Goal: Task Accomplishment & Management: Complete application form

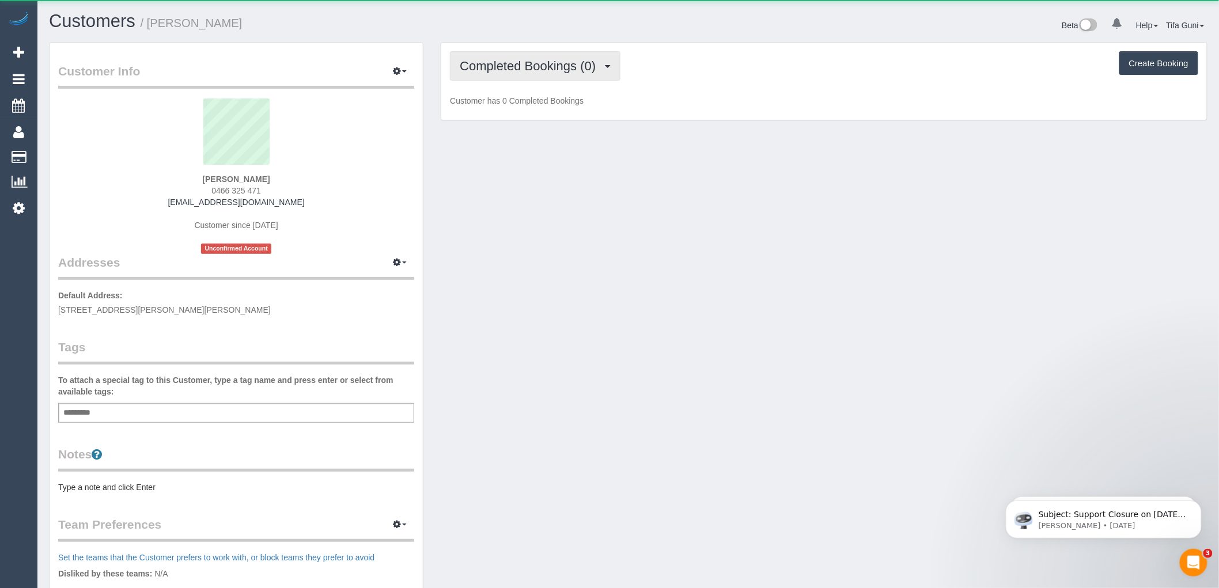
click at [521, 70] on span "Completed Bookings (0)" at bounding box center [531, 66] width 142 height 14
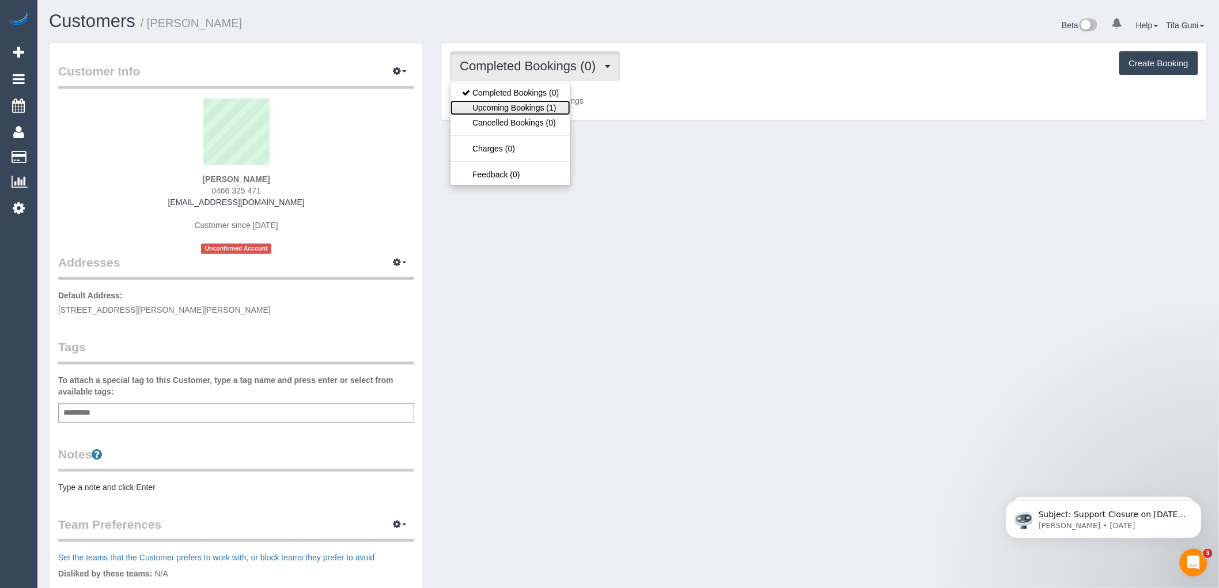
click at [539, 101] on link "Upcoming Bookings (1)" at bounding box center [511, 107] width 120 height 15
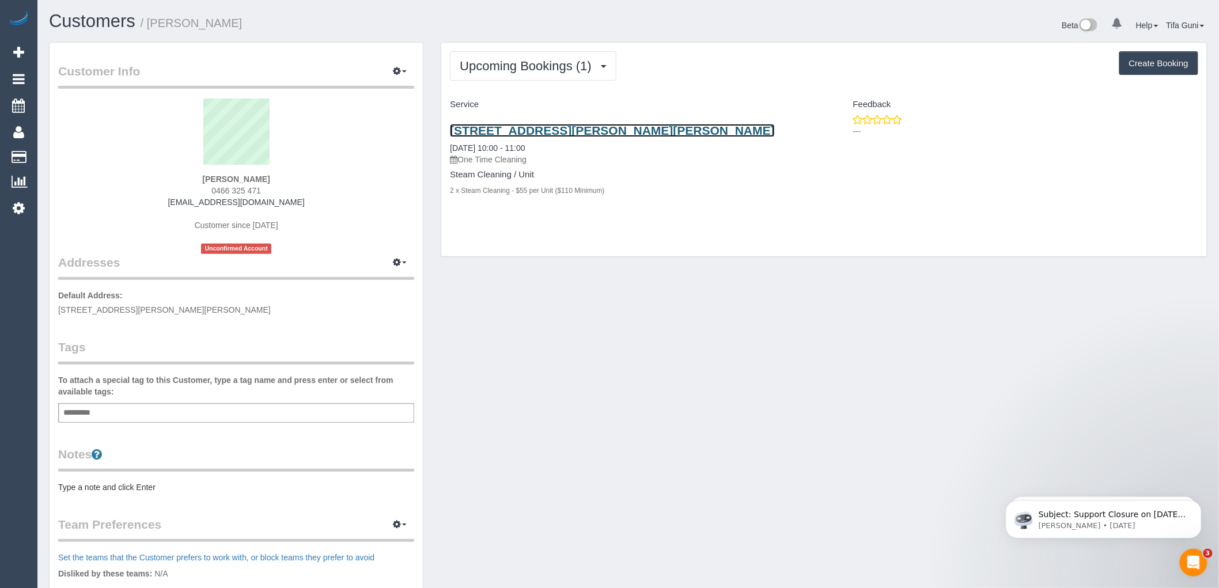
click at [554, 134] on link "1214, 52-54 Osullivan Road, Glen Waverley, VIC 3150" at bounding box center [612, 130] width 325 height 13
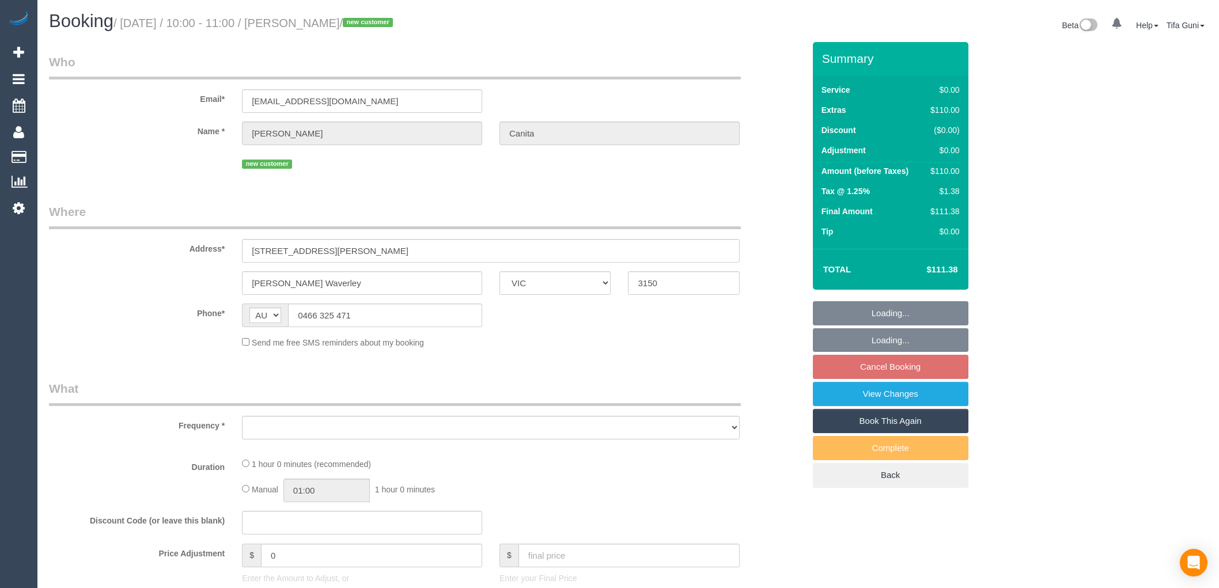
select select "VIC"
select select "object:531"
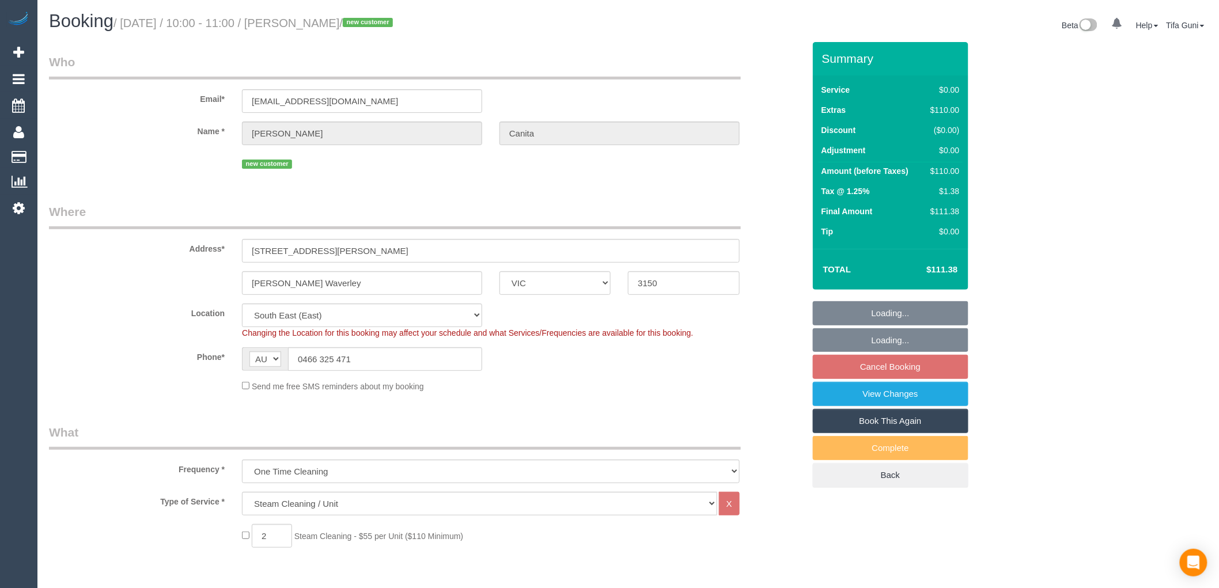
select select "string:stripe-pm_1S2kio2GScqysDRVmSAre9Ay"
select select "number:28"
select select "number:14"
select select "number:19"
select select "number:25"
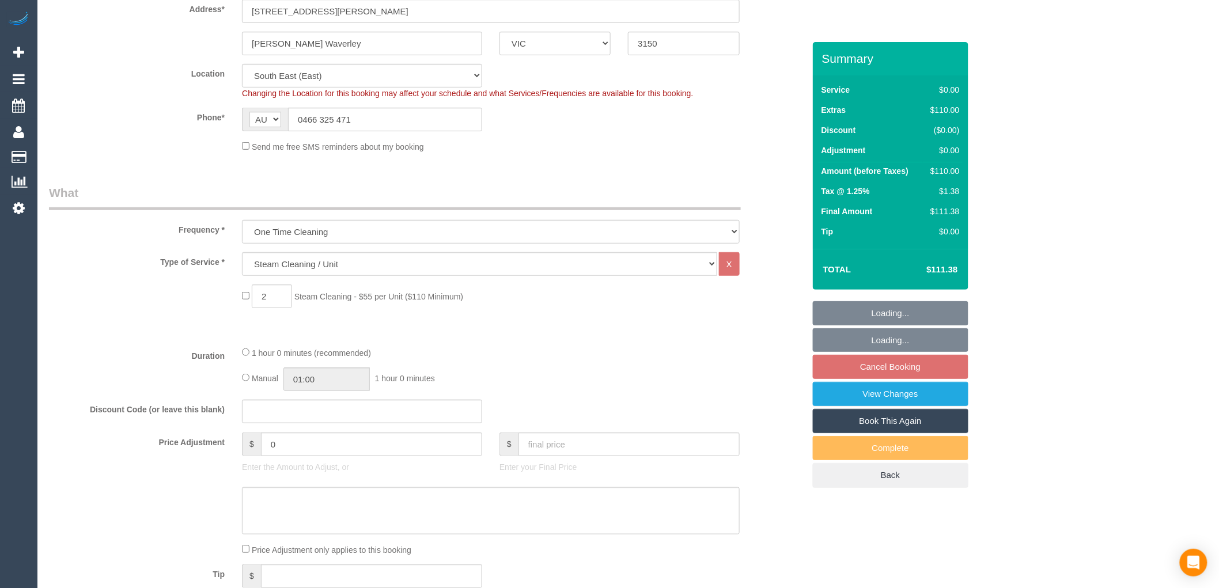
select select "object:1203"
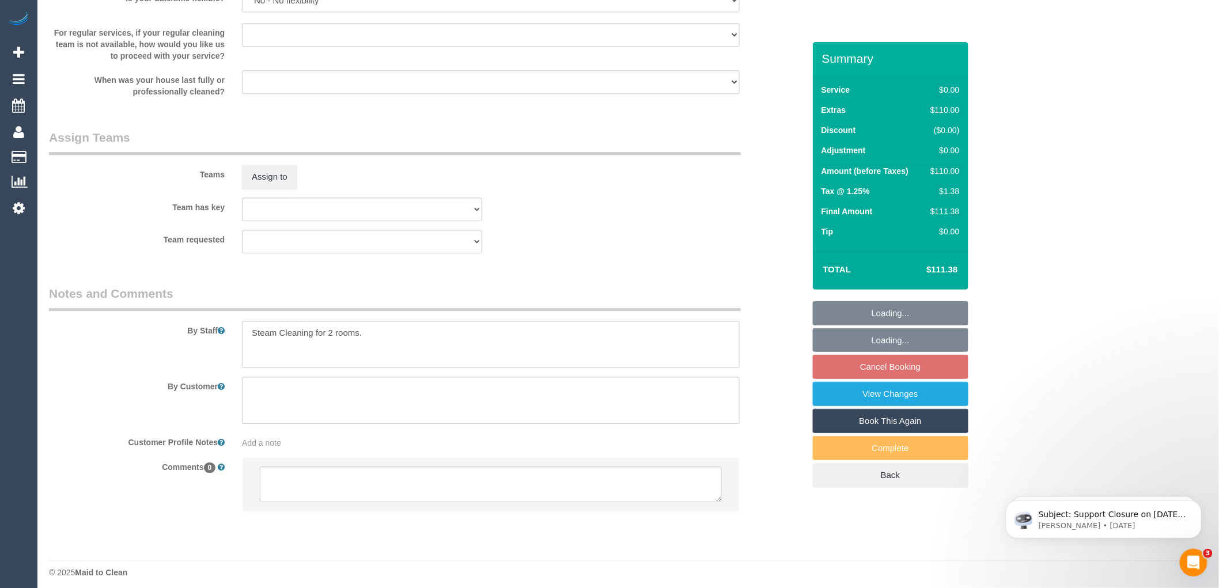
scroll to position [1309, 0]
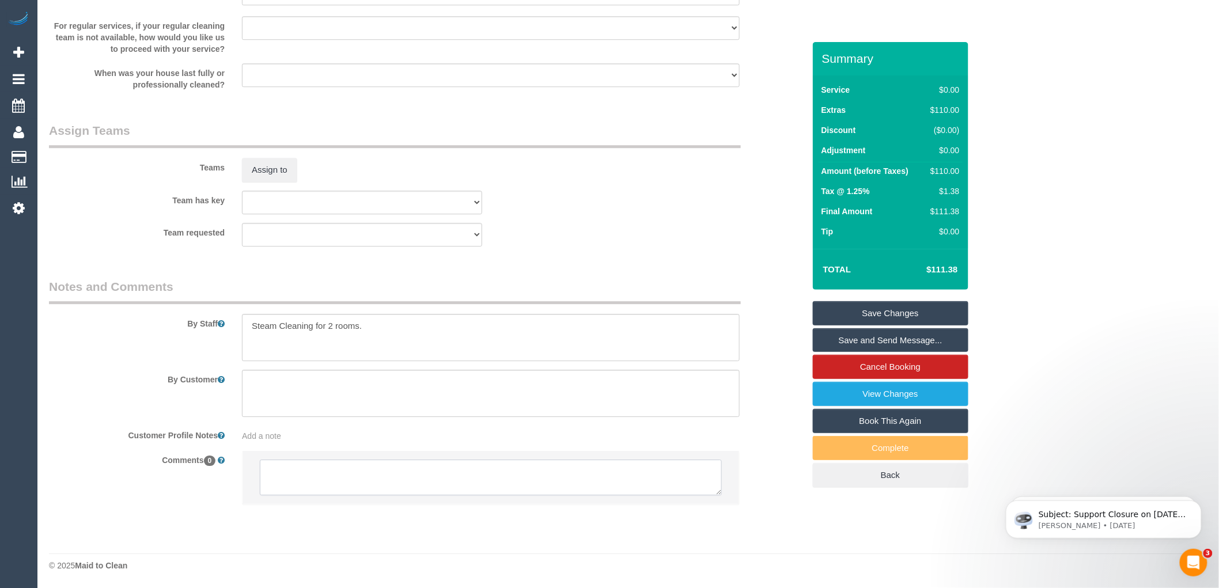
click at [425, 473] on textarea at bounding box center [491, 478] width 462 height 36
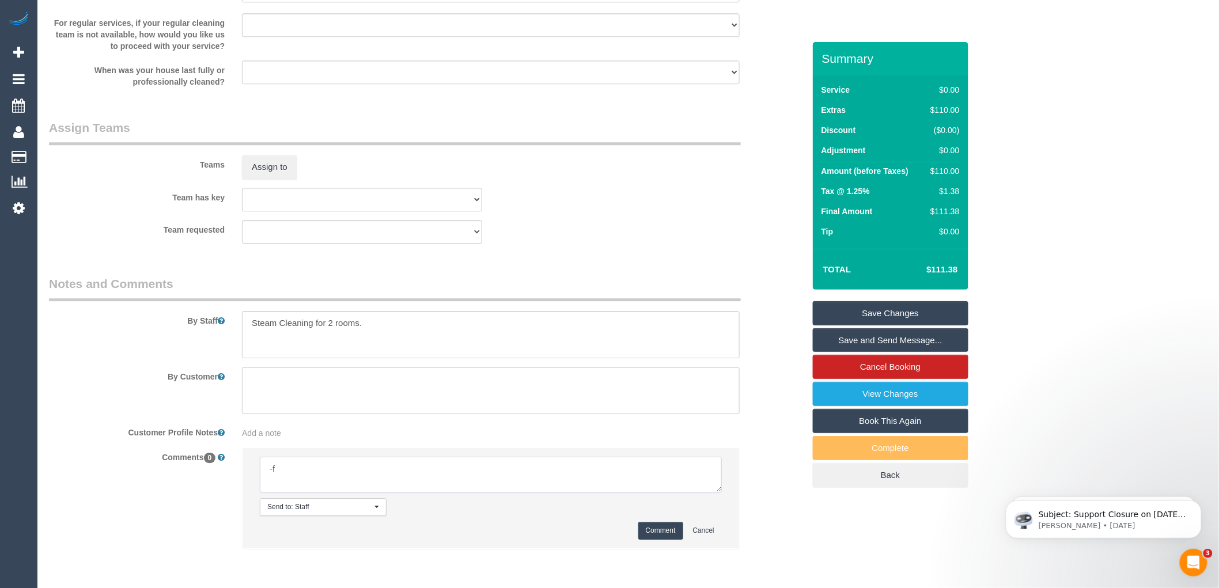
type textarea "-"
paste textarea "Flexibility dates: Flexibility times: Notes: Contact via:"
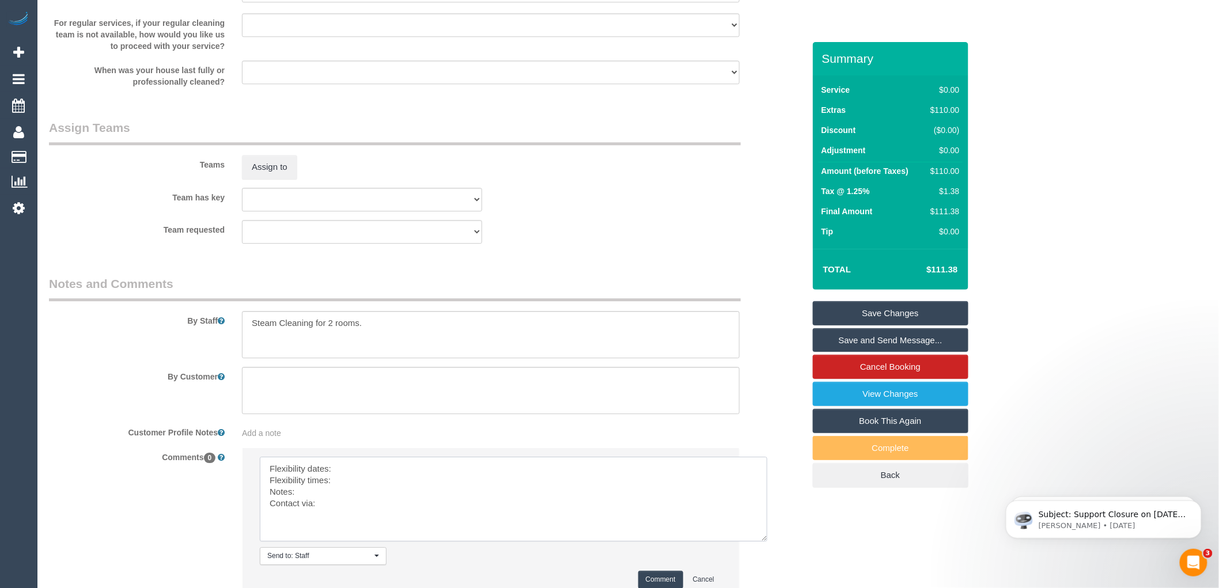
scroll to position [0, 0]
drag, startPoint x: 713, startPoint y: 492, endPoint x: 776, endPoint y: 561, distance: 93.9
click at [776, 561] on textarea at bounding box center [522, 509] width 524 height 105
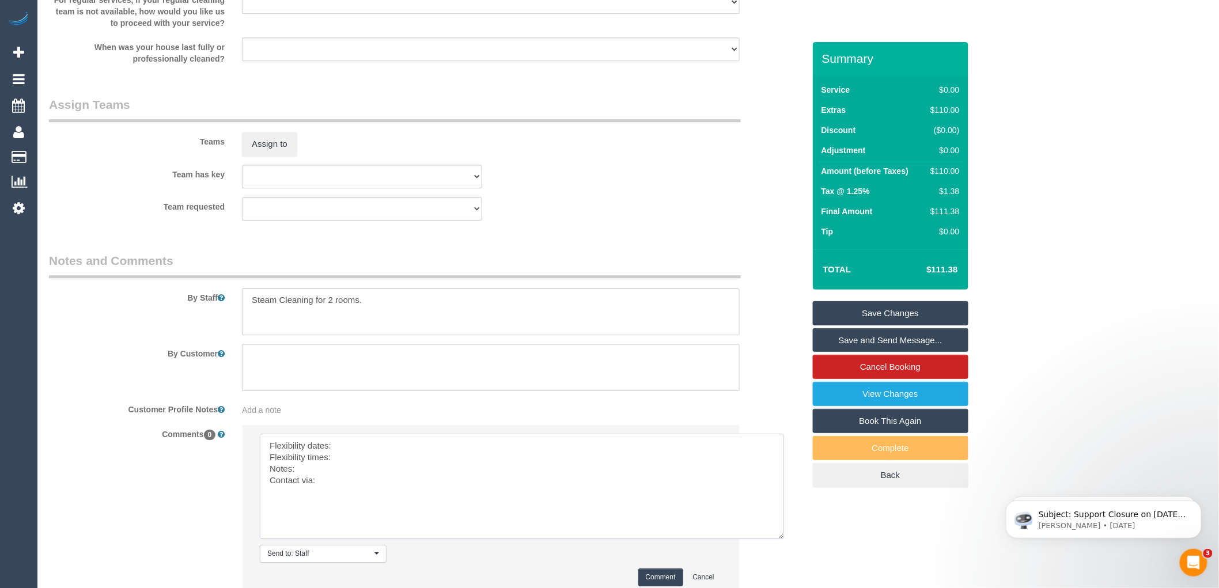
scroll to position [1373, 0]
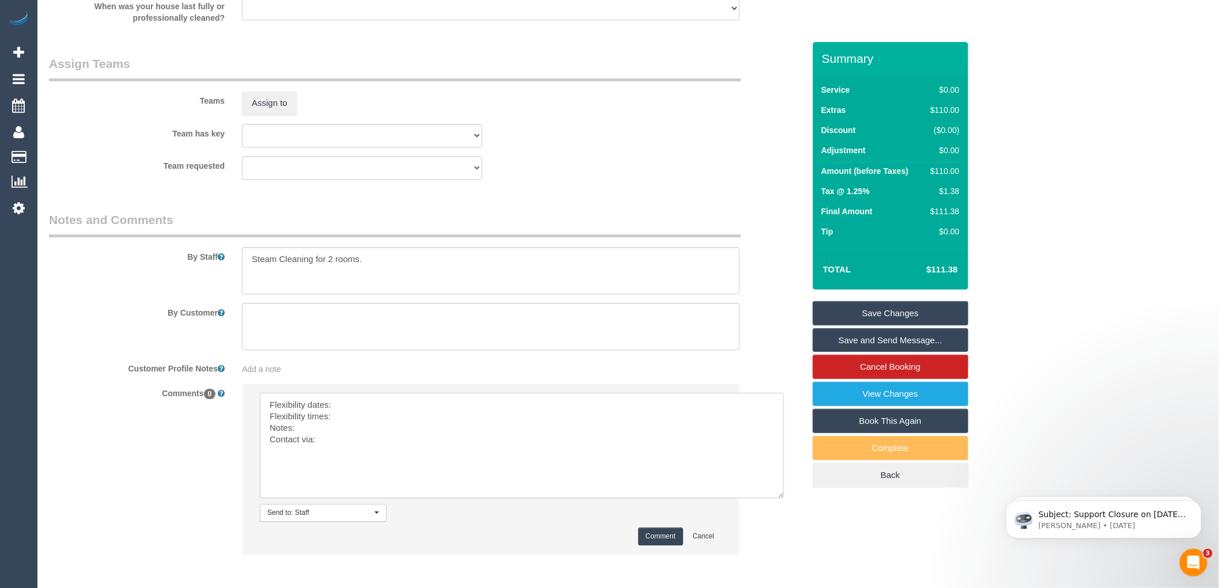
click at [346, 408] on textarea at bounding box center [522, 445] width 524 height 105
click at [346, 417] on textarea at bounding box center [522, 445] width 524 height 105
click at [337, 418] on textarea at bounding box center [522, 445] width 524 height 105
click at [313, 428] on textarea at bounding box center [522, 445] width 524 height 105
click at [322, 442] on textarea at bounding box center [522, 445] width 524 height 105
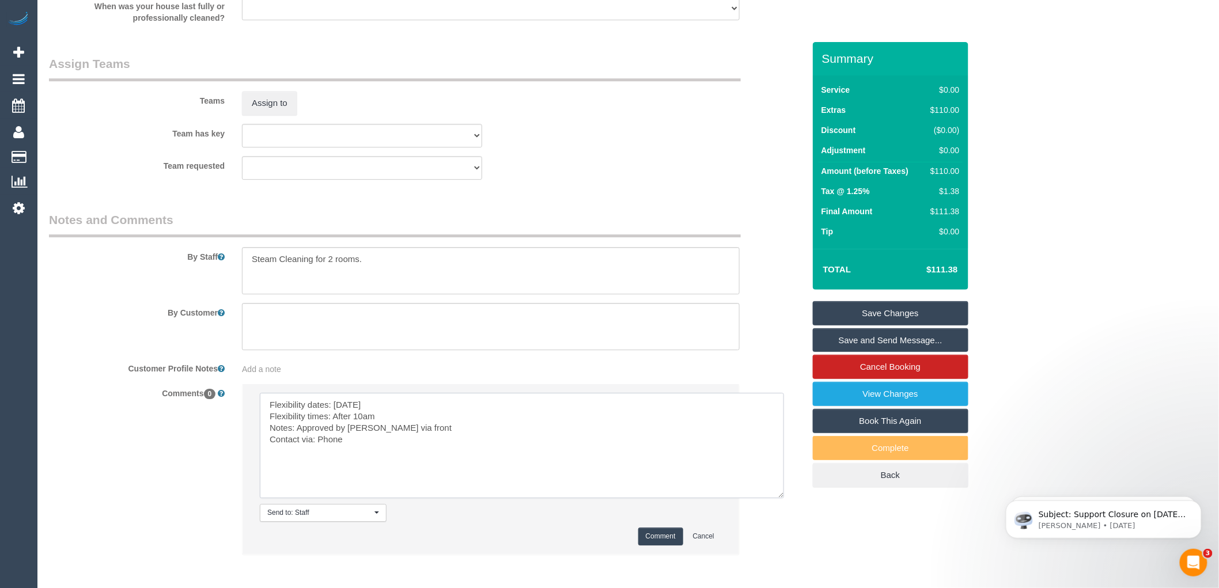
drag, startPoint x: 329, startPoint y: 445, endPoint x: 320, endPoint y: 445, distance: 9.2
click at [320, 445] on textarea at bounding box center [522, 445] width 524 height 105
drag, startPoint x: 370, startPoint y: 429, endPoint x: 415, endPoint y: 430, distance: 45.0
click at [415, 430] on textarea at bounding box center [522, 445] width 524 height 105
type textarea "Flexibility dates: Wednesday Flexibility times: After 10am Notes: Approved by L…"
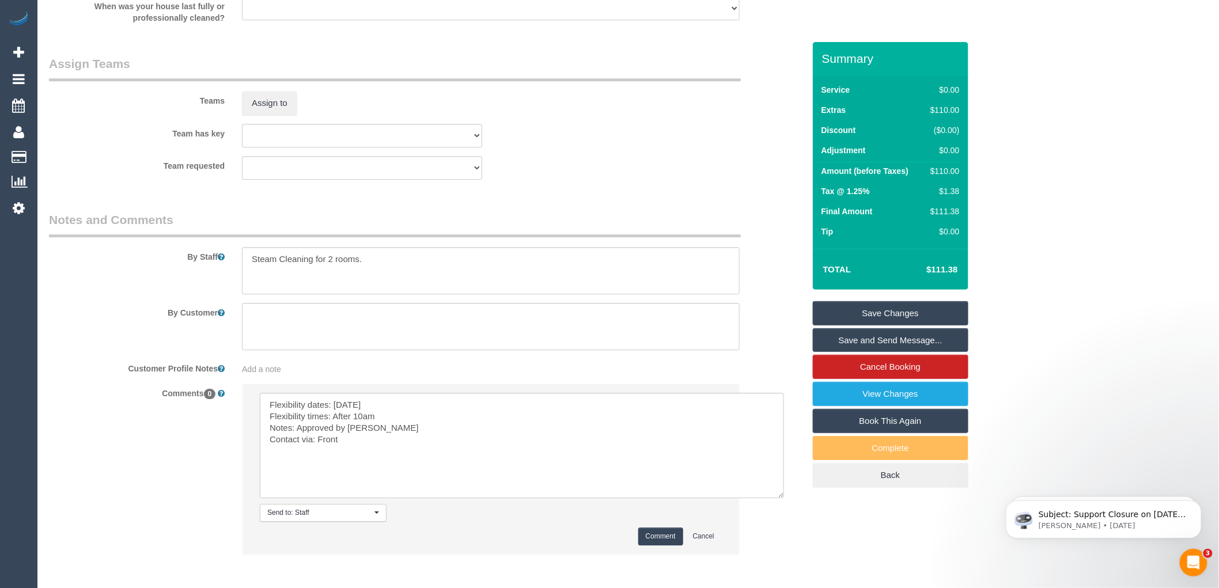
click at [656, 538] on button "Comment" at bounding box center [661, 537] width 45 height 18
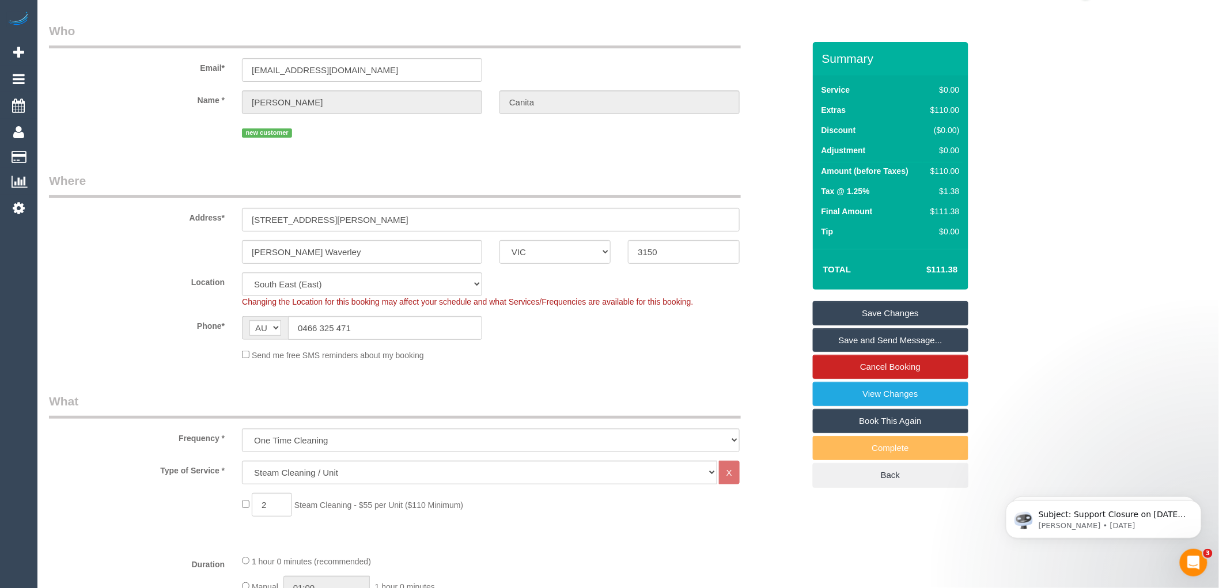
scroll to position [28, 0]
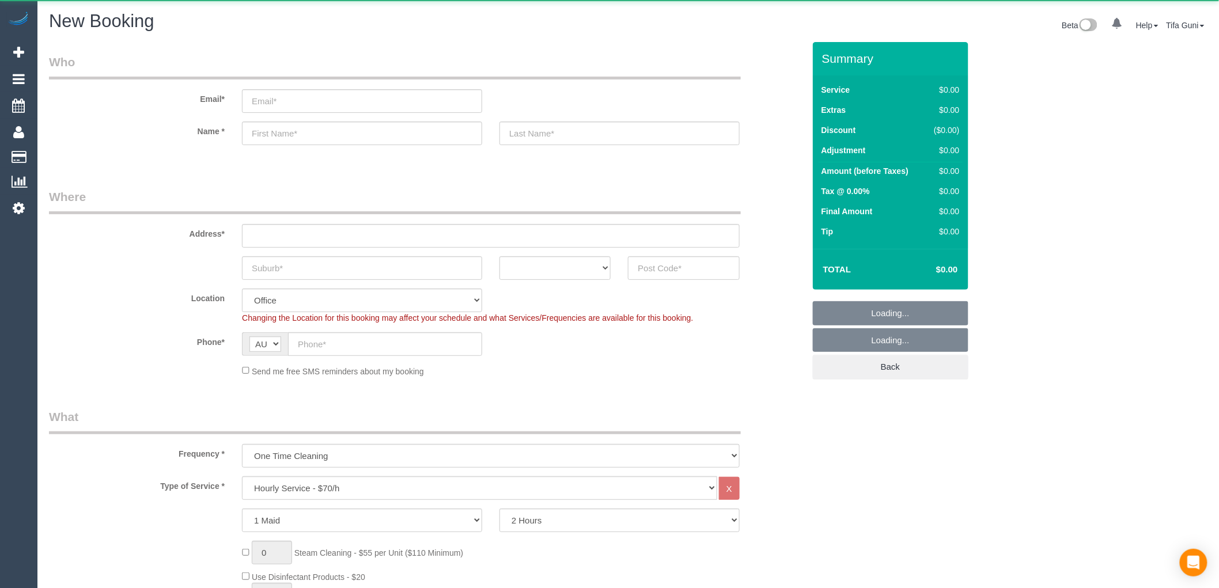
select select "object:2064"
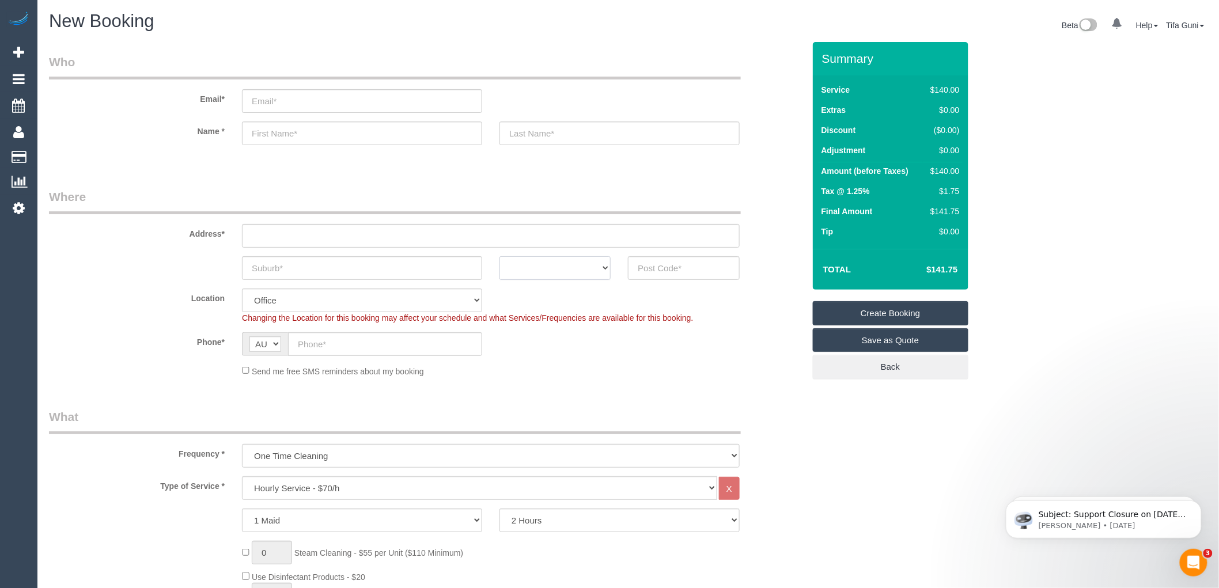
click at [589, 269] on select "ACT [GEOGRAPHIC_DATA] NT [GEOGRAPHIC_DATA] SA TAS [GEOGRAPHIC_DATA] [GEOGRAPHIC…" at bounding box center [555, 268] width 111 height 24
select select "VIC"
click at [500, 256] on select "ACT [GEOGRAPHIC_DATA] NT [GEOGRAPHIC_DATA] SA TAS [GEOGRAPHIC_DATA] [GEOGRAPHIC…" at bounding box center [555, 268] width 111 height 24
click at [316, 267] on input "text" at bounding box center [362, 268] width 240 height 24
click at [275, 235] on input "text" at bounding box center [491, 236] width 498 height 24
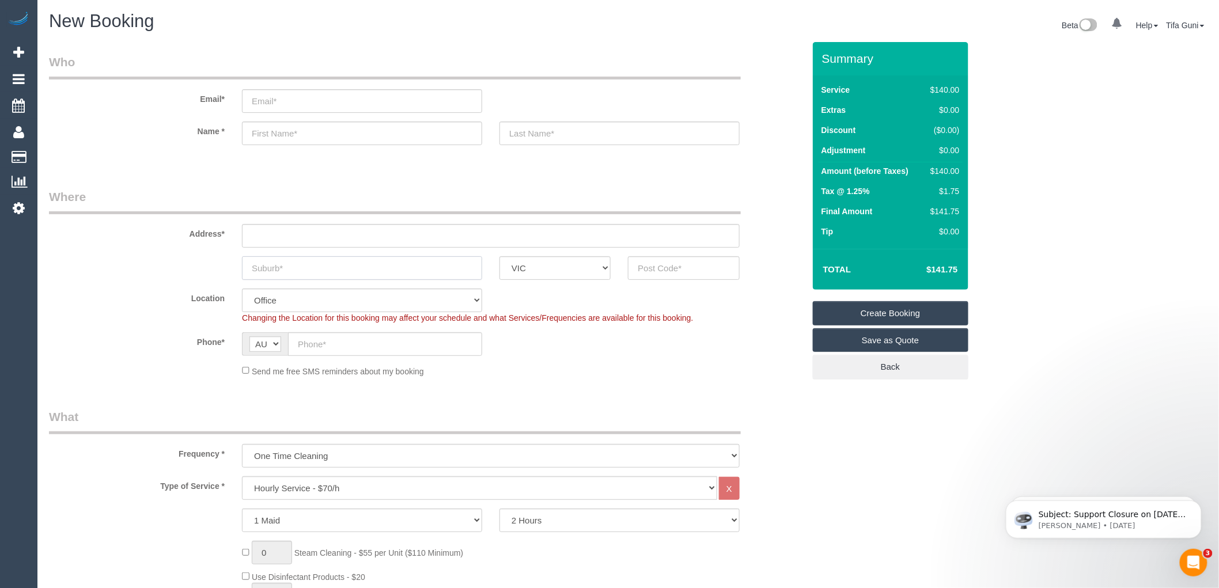
click at [260, 266] on input "text" at bounding box center [362, 268] width 240 height 24
drag, startPoint x: 260, startPoint y: 269, endPoint x: 267, endPoint y: 268, distance: 6.4
click at [266, 268] on input "text" at bounding box center [362, 268] width 240 height 24
type input "Fitsroy"
click at [273, 238] on input "text" at bounding box center [491, 236] width 498 height 24
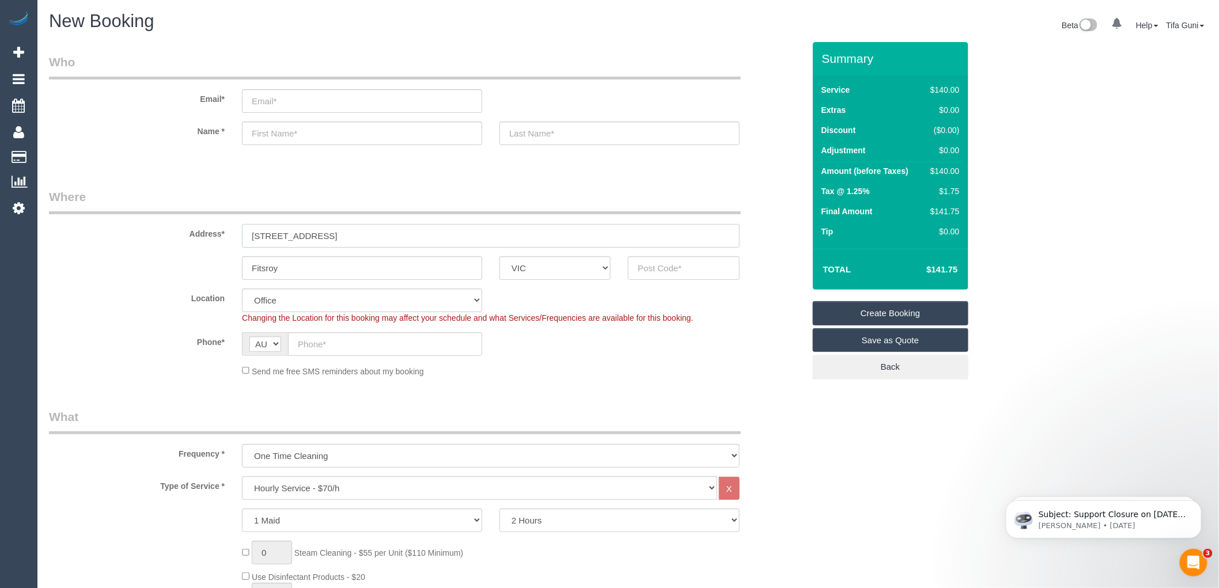
type input "1 newry street"
click at [680, 266] on input "text" at bounding box center [683, 268] width 111 height 24
click at [658, 271] on input "text" at bounding box center [683, 268] width 111 height 24
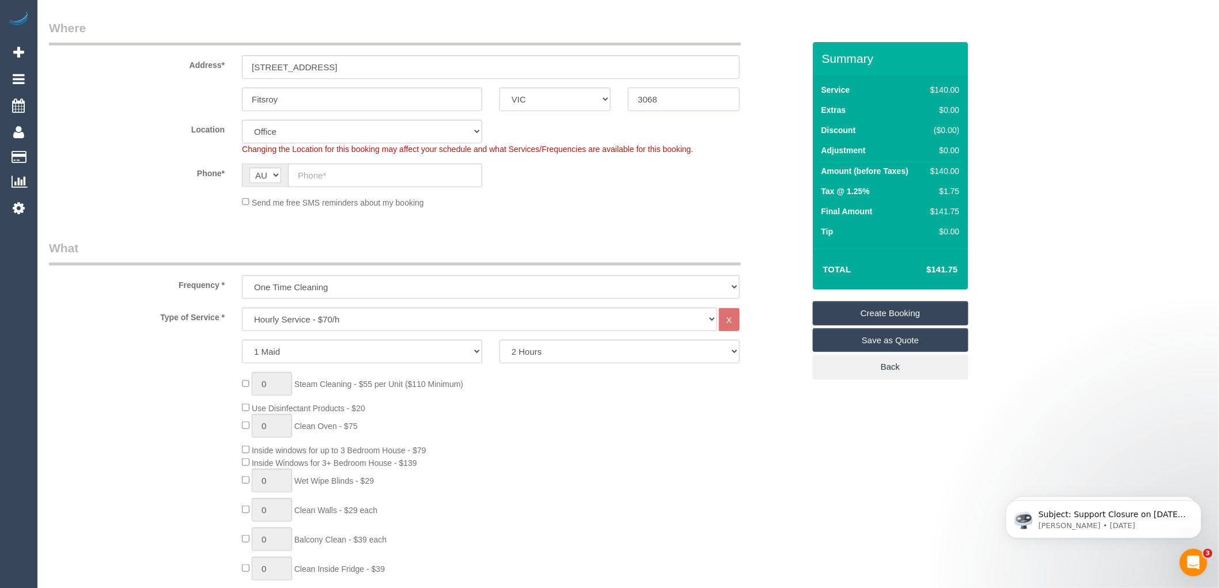
scroll to position [192, 0]
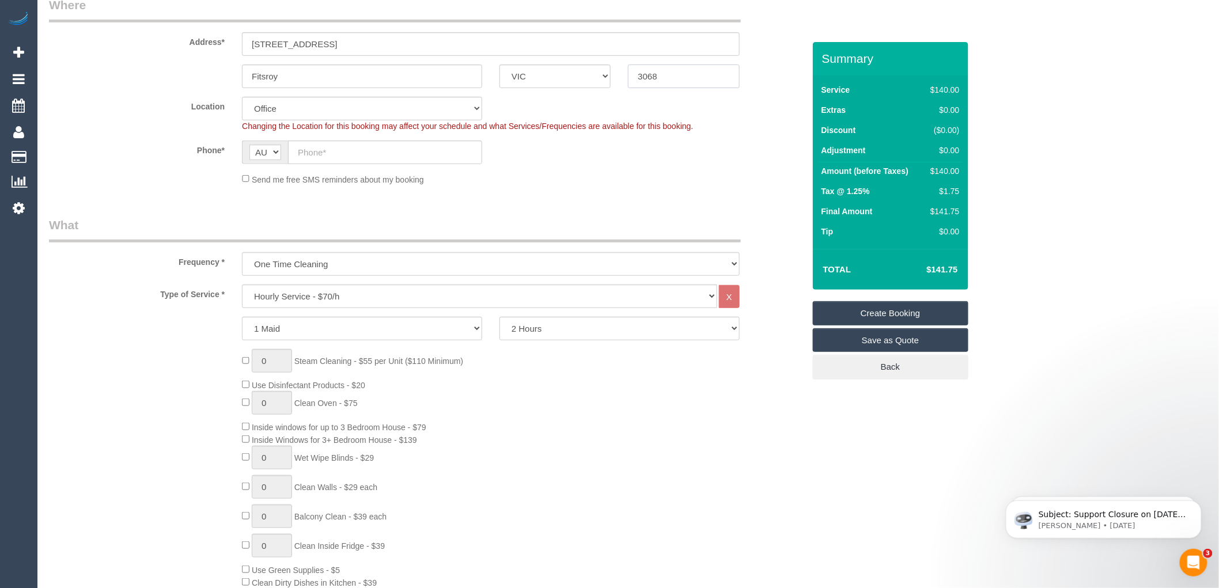
type input "3068"
click at [538, 330] on select "2 Hours 2.5 Hours 3 Hours 3.5 Hours 4 Hours 4.5 Hours 5 Hours 5.5 Hours 6 Hours…" at bounding box center [620, 329] width 240 height 24
select select "47"
select select "object:2069"
click at [549, 421] on div "0 Steam Cleaning - $55 per Unit ($110 Minimum) Use Disinfectant Products - $20 …" at bounding box center [522, 519] width 579 height 341
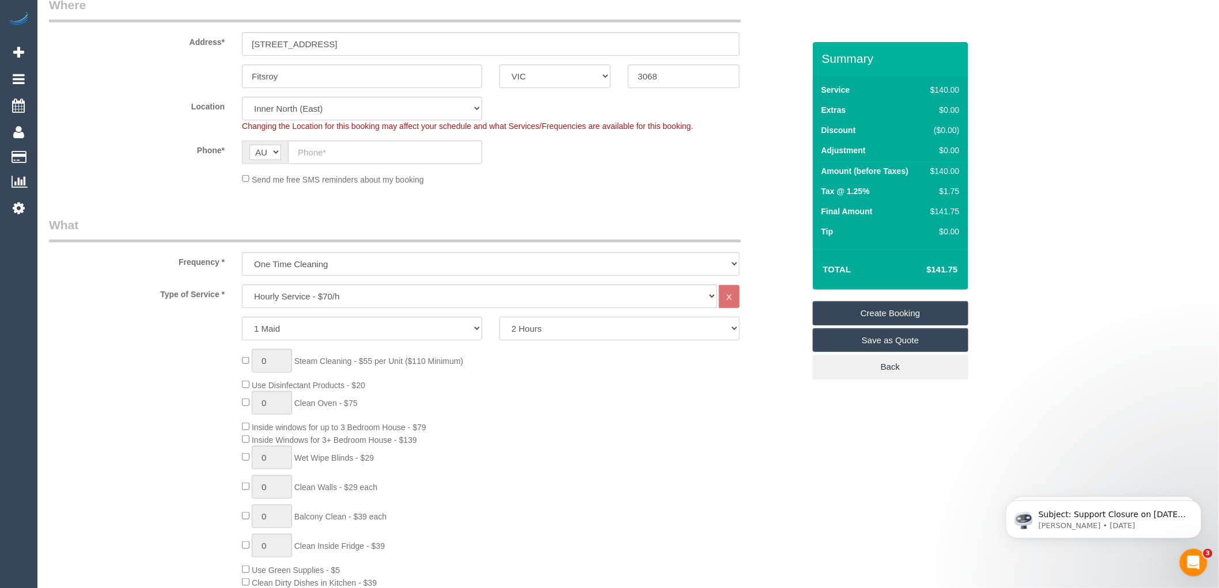
click at [537, 325] on select "2 Hours 2.5 Hours 3 Hours 3.5 Hours 4 Hours 4.5 Hours 5 Hours 5.5 Hours 6 Hours…" at bounding box center [620, 329] width 240 height 24
select select "210"
click at [500, 318] on select "2 Hours 2.5 Hours 3 Hours 3.5 Hours 4 Hours 4.5 Hours 5 Hours 5.5 Hours 6 Hours…" at bounding box center [620, 329] width 240 height 24
click at [468, 219] on legend "What" at bounding box center [395, 230] width 692 height 26
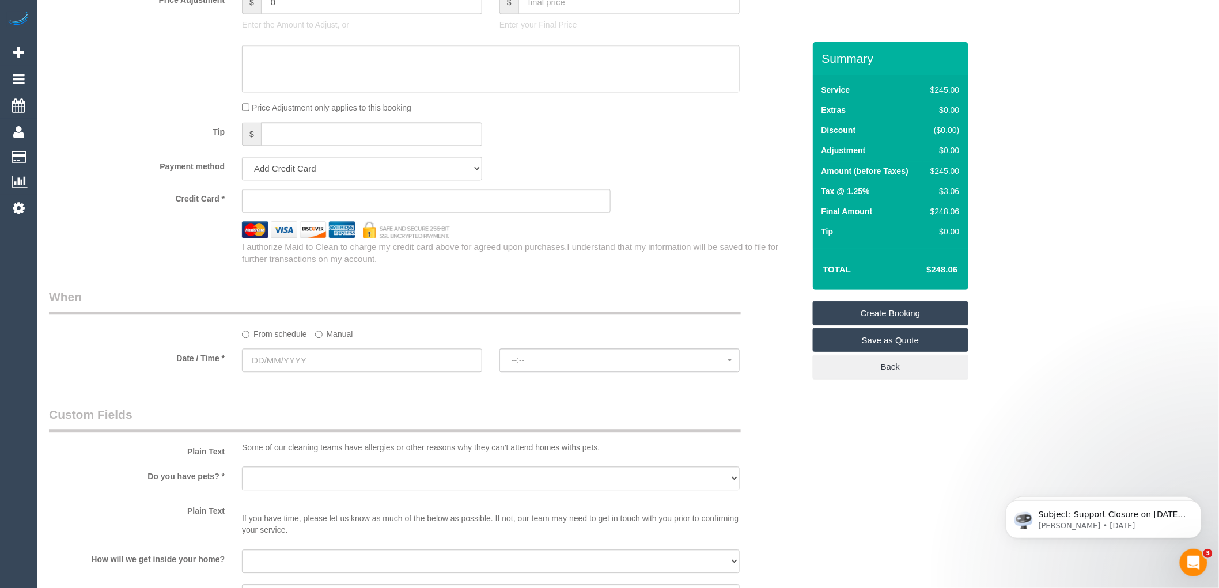
scroll to position [1024, 0]
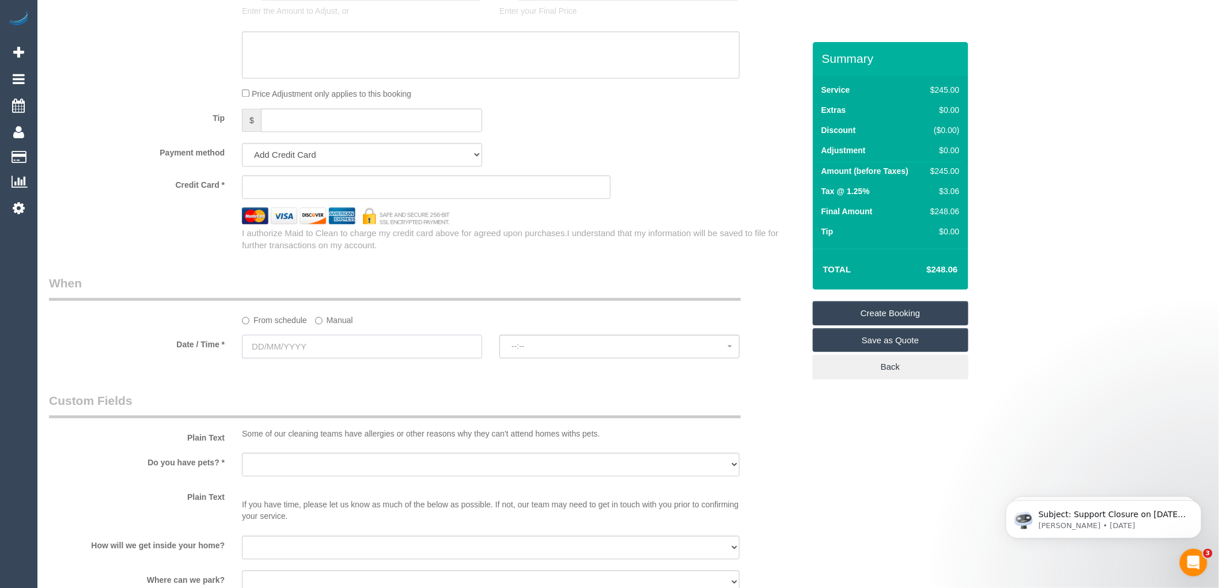
click at [315, 350] on input "text" at bounding box center [362, 347] width 240 height 24
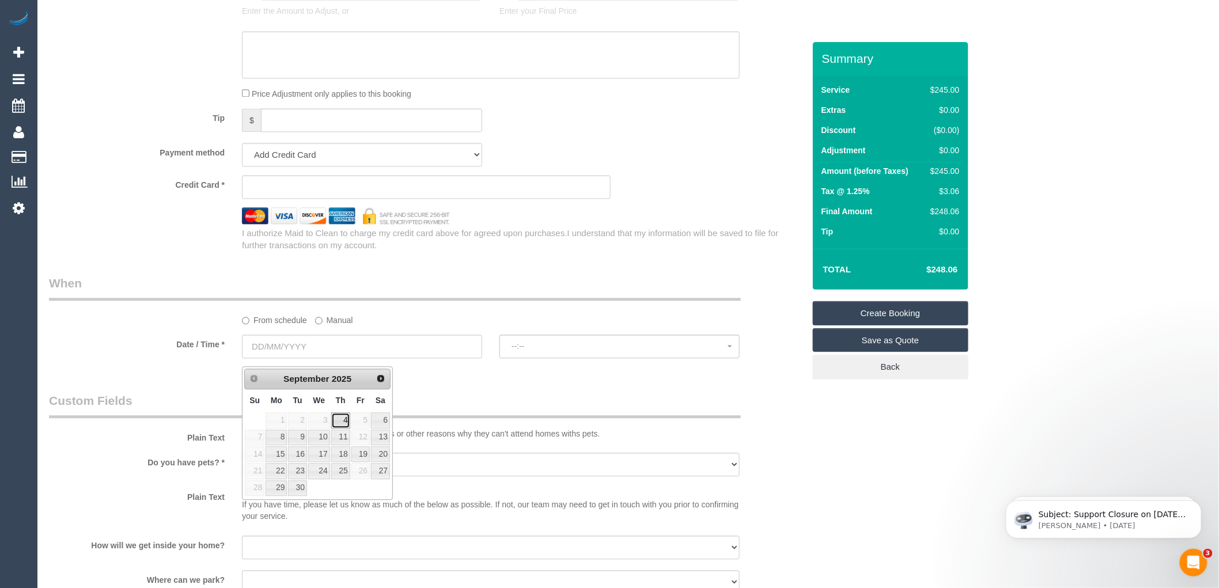
click at [342, 420] on link "4" at bounding box center [340, 421] width 19 height 16
type input "04/09/2025"
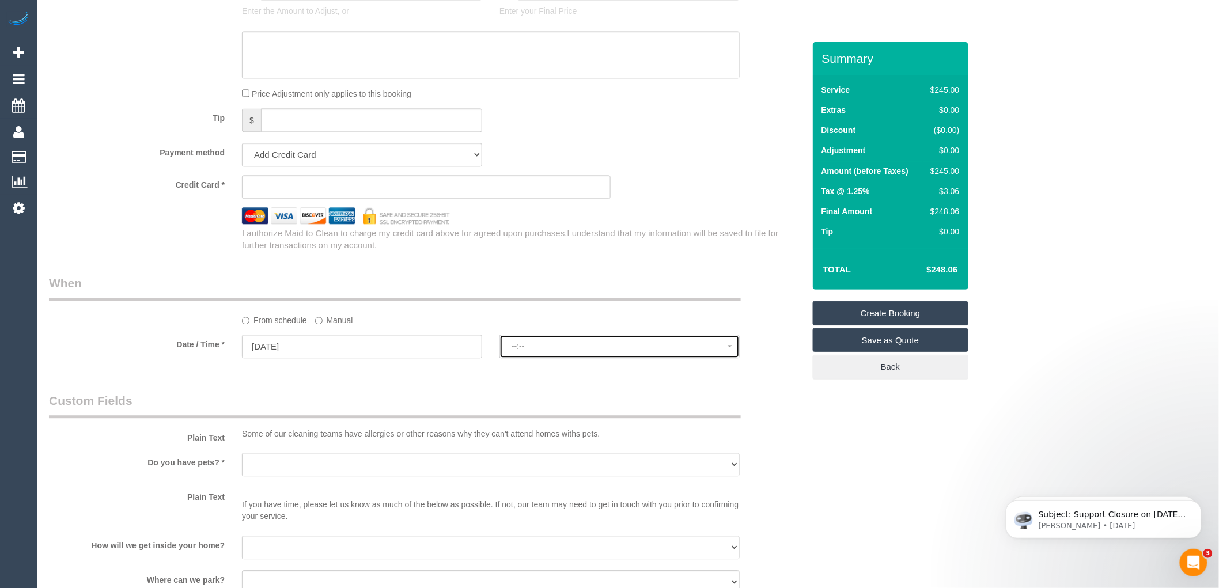
click at [546, 351] on span "--:--" at bounding box center [620, 346] width 216 height 9
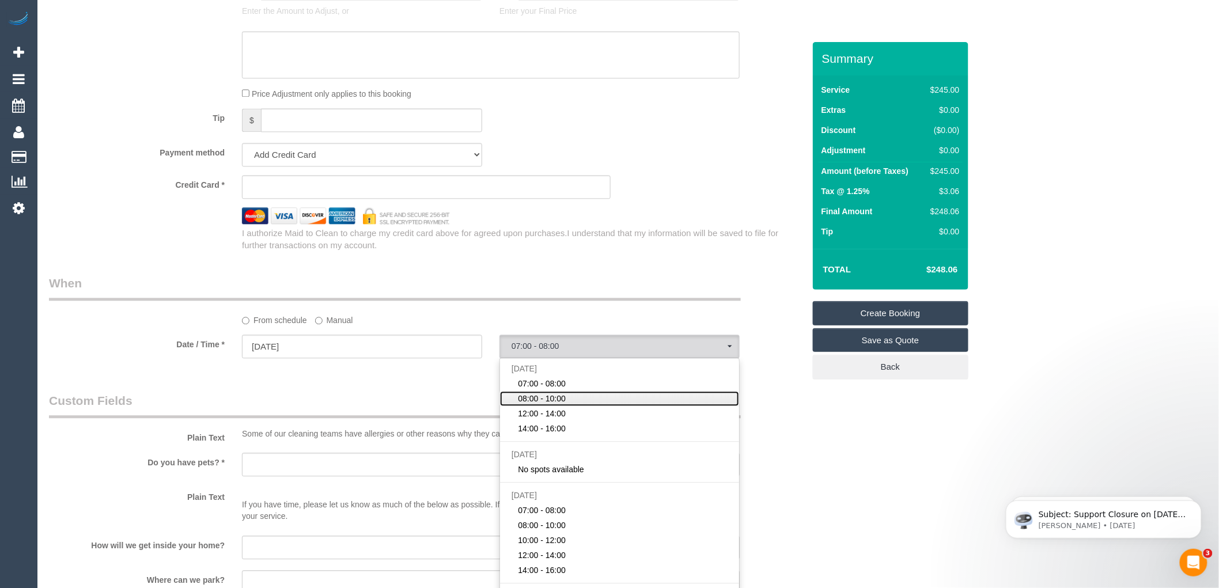
click at [554, 405] on span "08:00 - 10:00" at bounding box center [543, 399] width 48 height 12
select select "spot2"
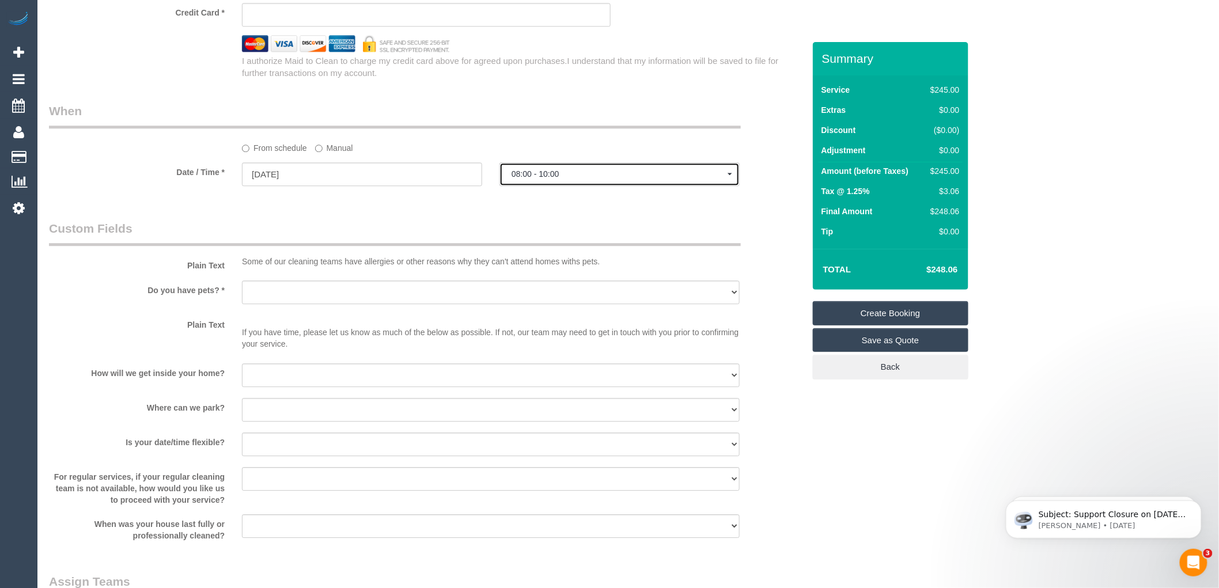
scroll to position [1217, 0]
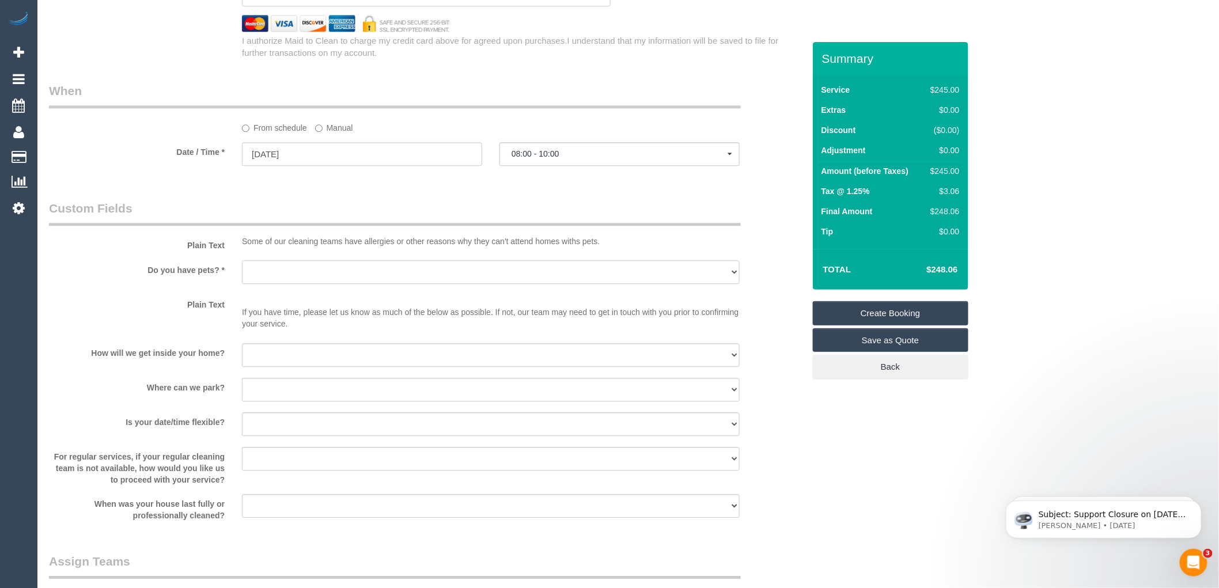
click at [358, 279] on select "Yes - Cats Yes - Dogs No pets Yes - Dogs and Cats Yes - Other" at bounding box center [491, 272] width 498 height 24
select select "number:28"
click at [242, 268] on select "Yes - Cats Yes - Dogs No pets Yes - Dogs and Cats Yes - Other" at bounding box center [491, 272] width 498 height 24
click at [286, 364] on select "I will be home Key will be left (please provide details below) Lock box/Access …" at bounding box center [491, 355] width 498 height 24
select select "number:14"
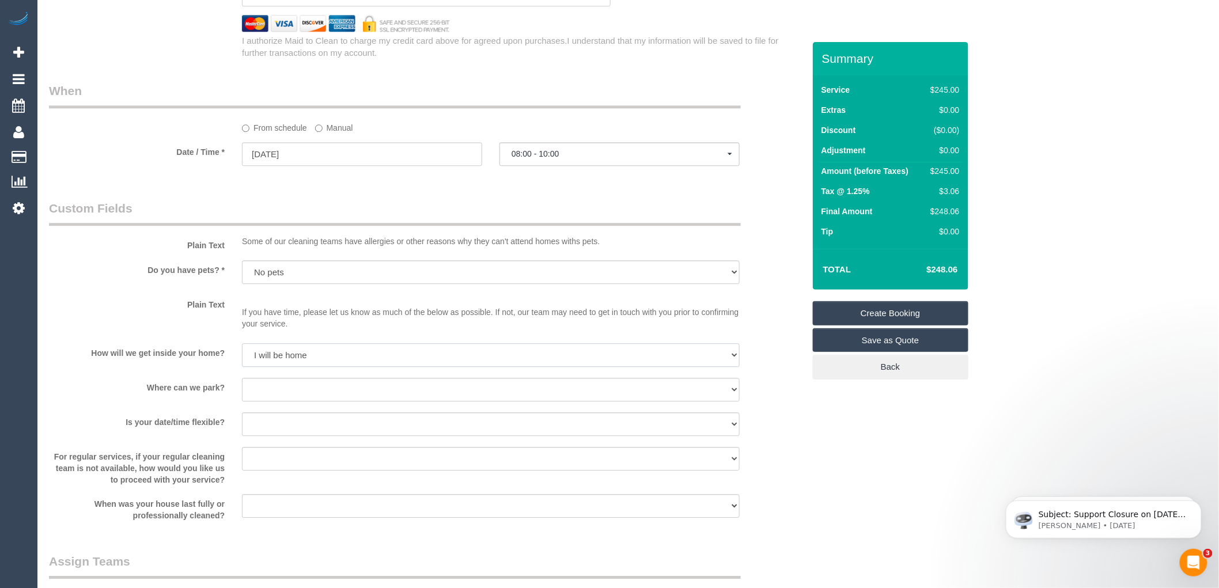
click at [242, 351] on select "I will be home Key will be left (please provide details below) Lock box/Access …" at bounding box center [491, 355] width 498 height 24
click at [294, 395] on select "I will provide parking on-site Free street parking Paid street parking (cost wi…" at bounding box center [491, 390] width 498 height 24
select select "number:19"
click at [242, 386] on select "I will provide parking on-site Free street parking Paid street parking (cost wi…" at bounding box center [491, 390] width 498 height 24
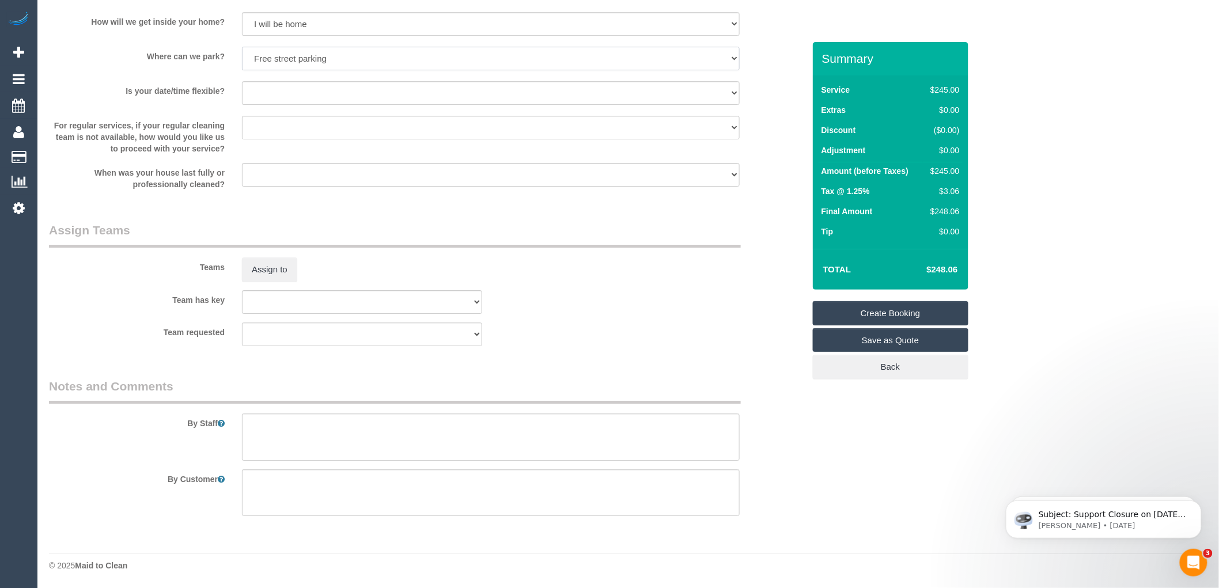
scroll to position [1555, 0]
click at [277, 429] on textarea at bounding box center [491, 437] width 498 height 47
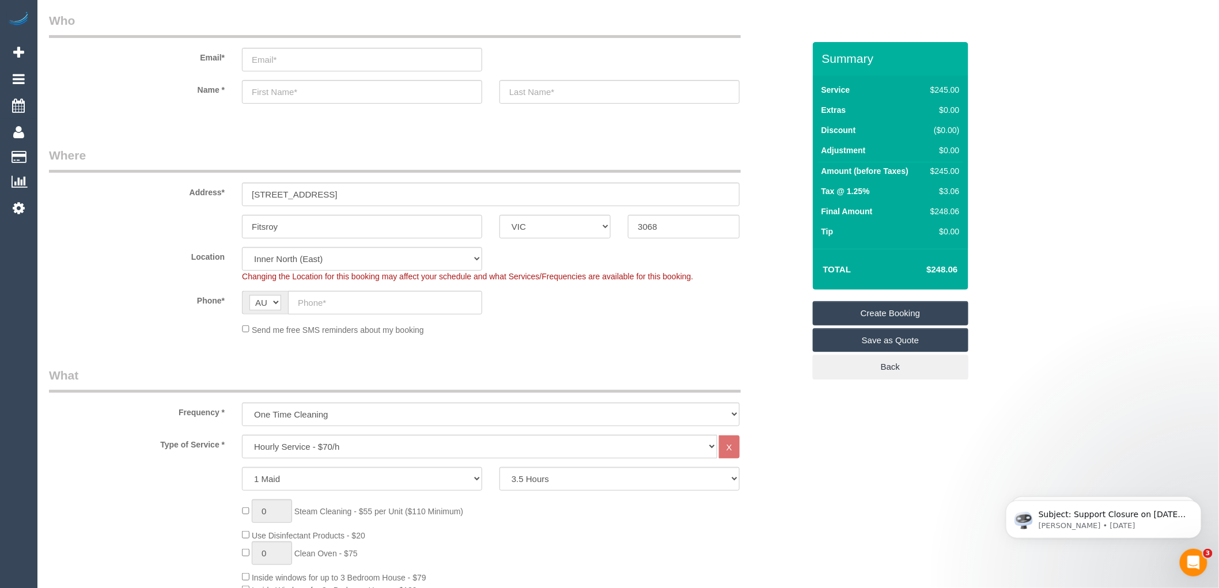
scroll to position [0, 0]
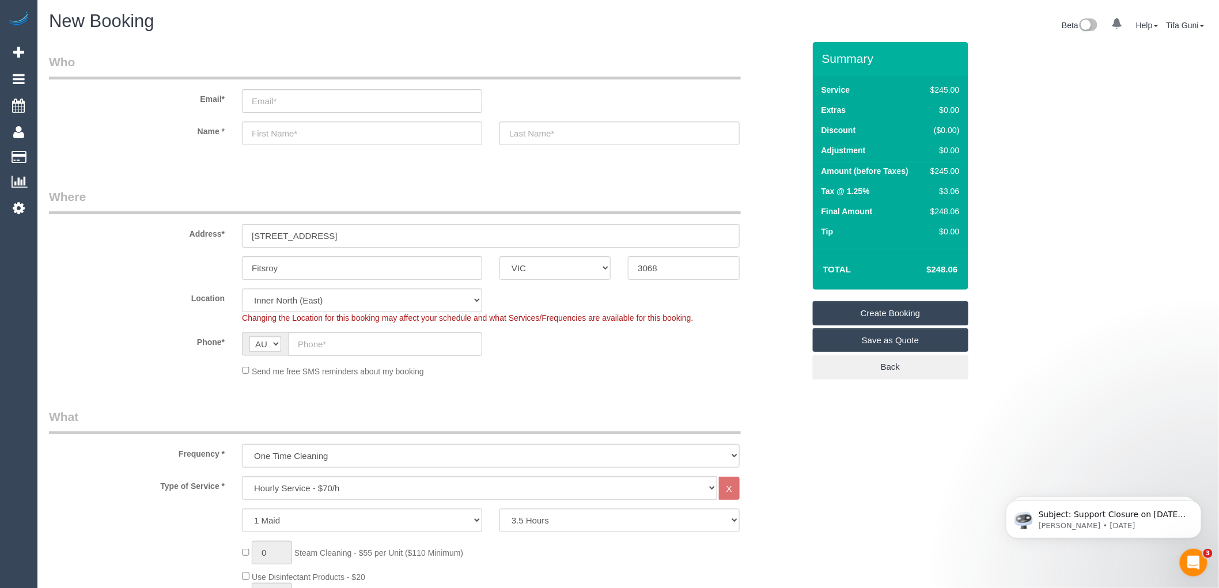
type textarea "Happy to pay for parking if you dont find parking"
click at [279, 136] on input "text" at bounding box center [362, 134] width 240 height 24
type input "Nell"
click at [556, 134] on input "text" at bounding box center [620, 134] width 240 height 24
type input "Beasley"
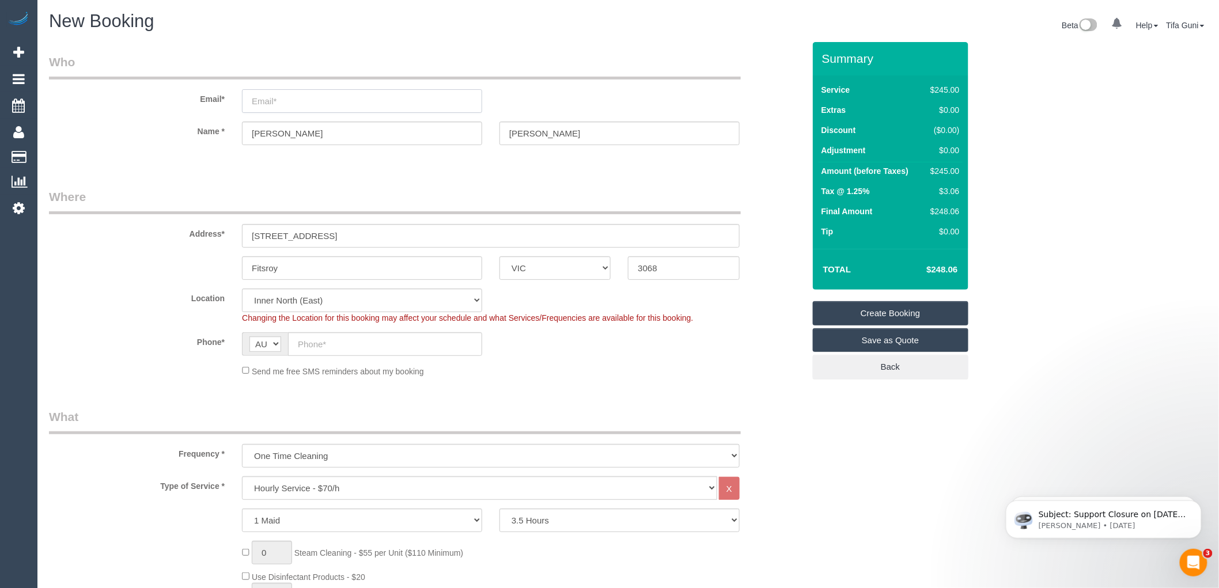
click at [279, 96] on input "email" at bounding box center [362, 101] width 240 height 24
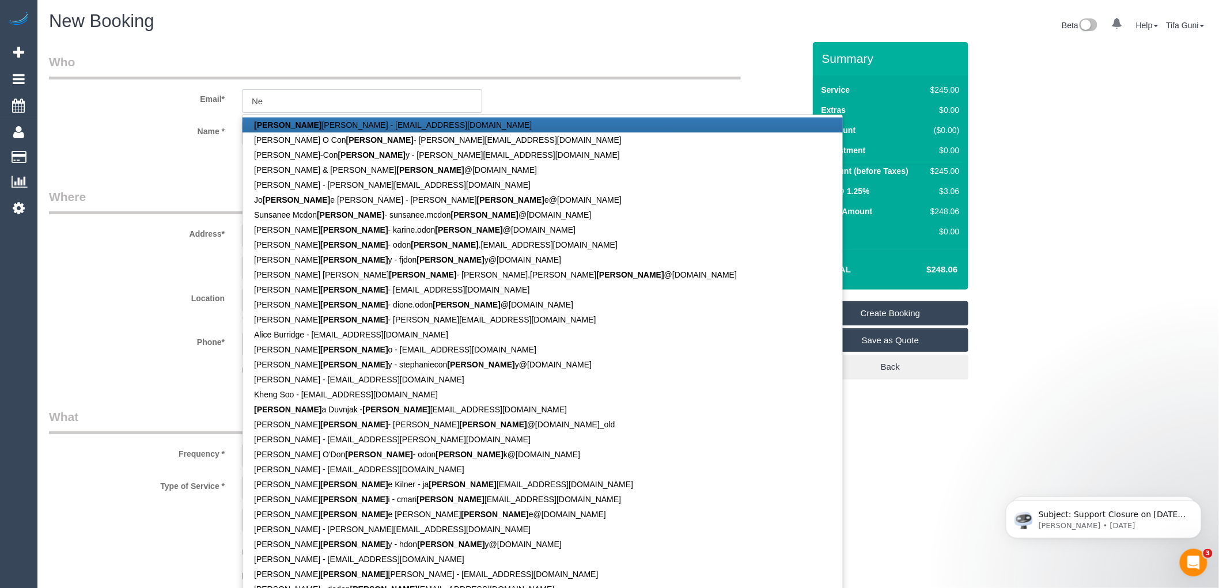
type input "N"
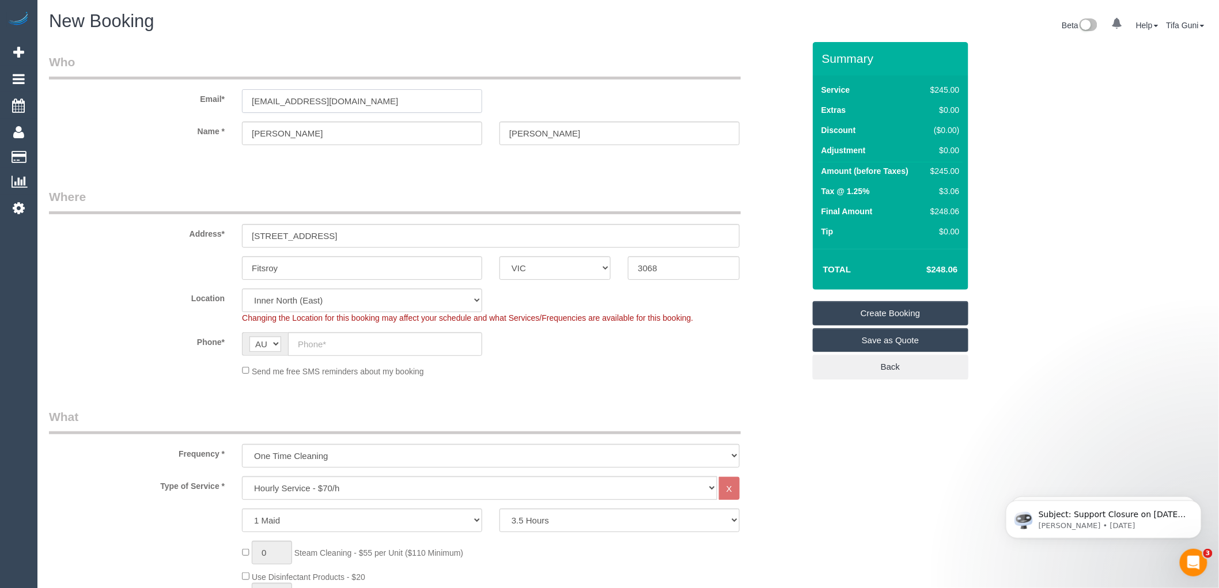
click at [304, 101] on input "hermione.beasly12@gmail.com" at bounding box center [362, 101] width 240 height 24
click at [311, 99] on input "hermione.beasly12@gmail.com" at bounding box center [362, 101] width 240 height 24
click at [392, 103] on input "hermione.beasley12@gmail.com" at bounding box center [362, 101] width 240 height 24
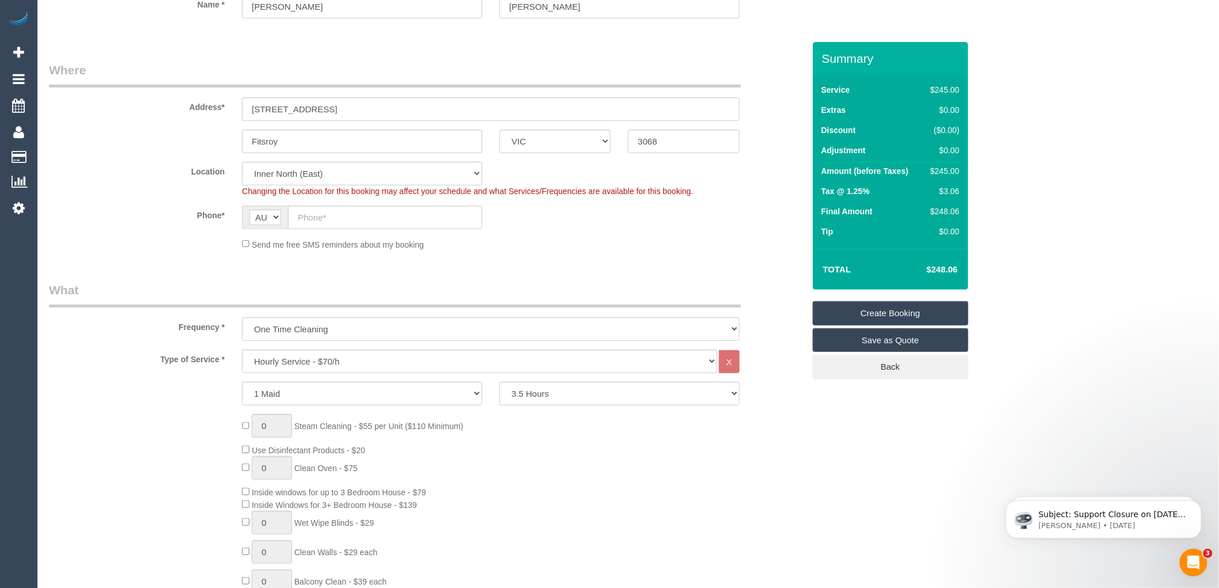
scroll to position [128, 0]
type input "hermione.beasley12@gmail.com"
click at [318, 215] on input "text" at bounding box center [385, 217] width 194 height 24
select select "spot18"
paste input "61 437 378 075"
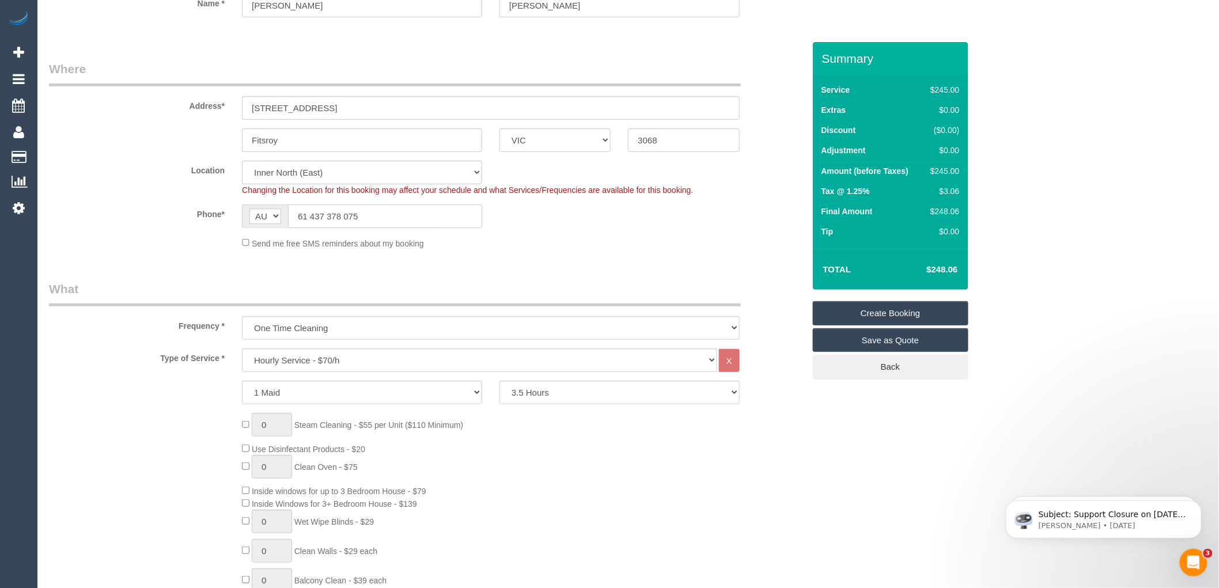
drag, startPoint x: 307, startPoint y: 212, endPoint x: 292, endPoint y: 212, distance: 15.0
click at [292, 212] on input "61 437 378 075" at bounding box center [385, 217] width 194 height 24
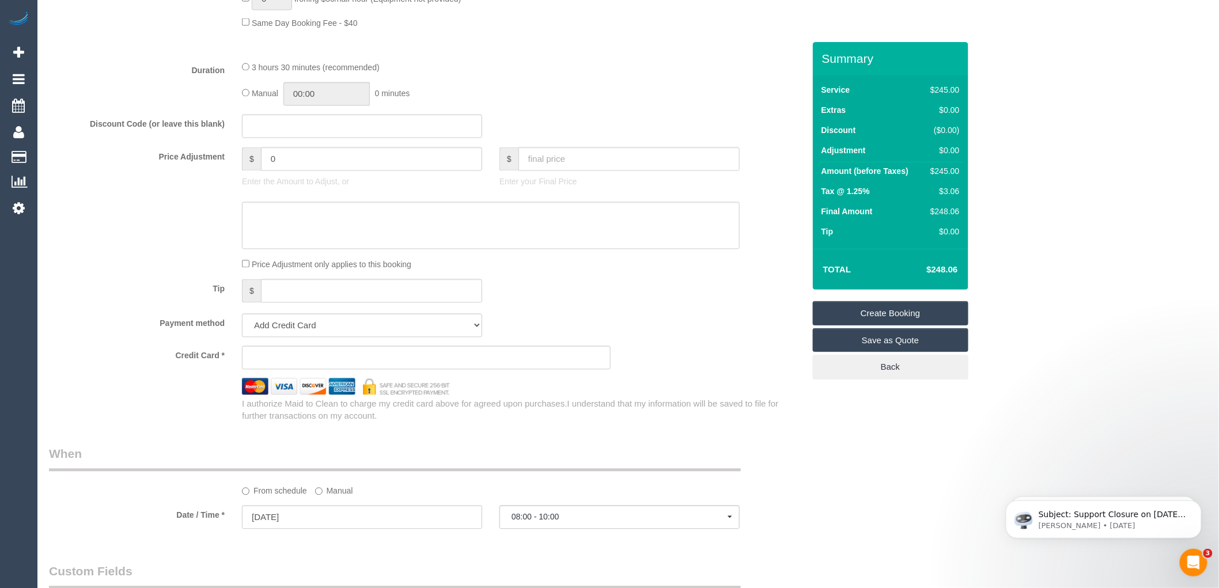
scroll to position [832, 0]
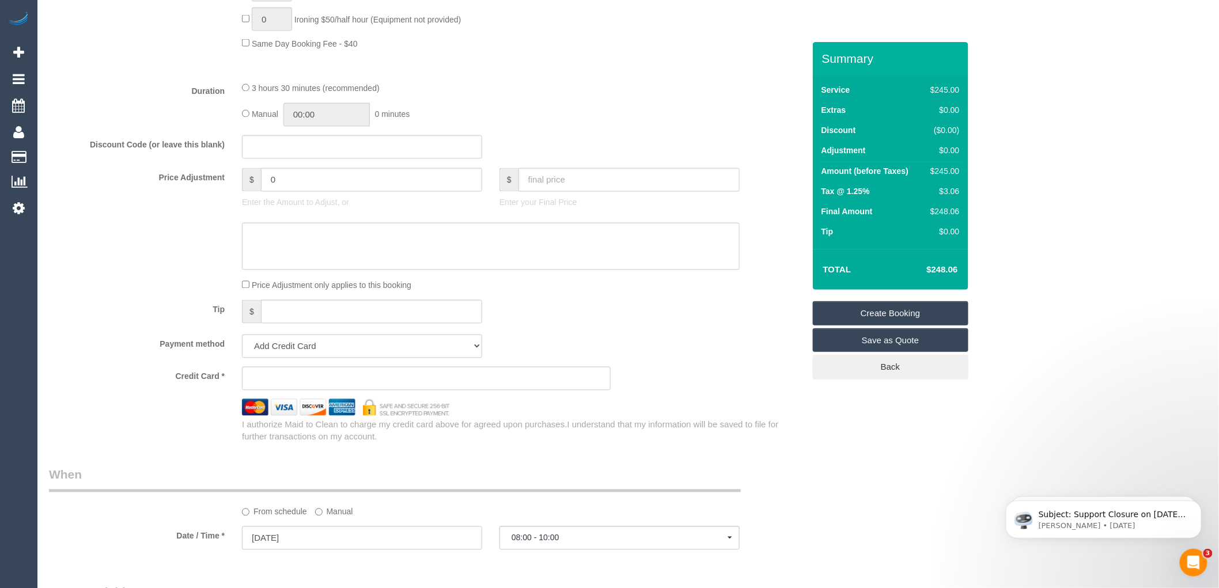
type input "0437 378 075"
click at [661, 358] on div "Payment method Add Credit Card Cash Check Paypal" at bounding box center [426, 347] width 773 height 24
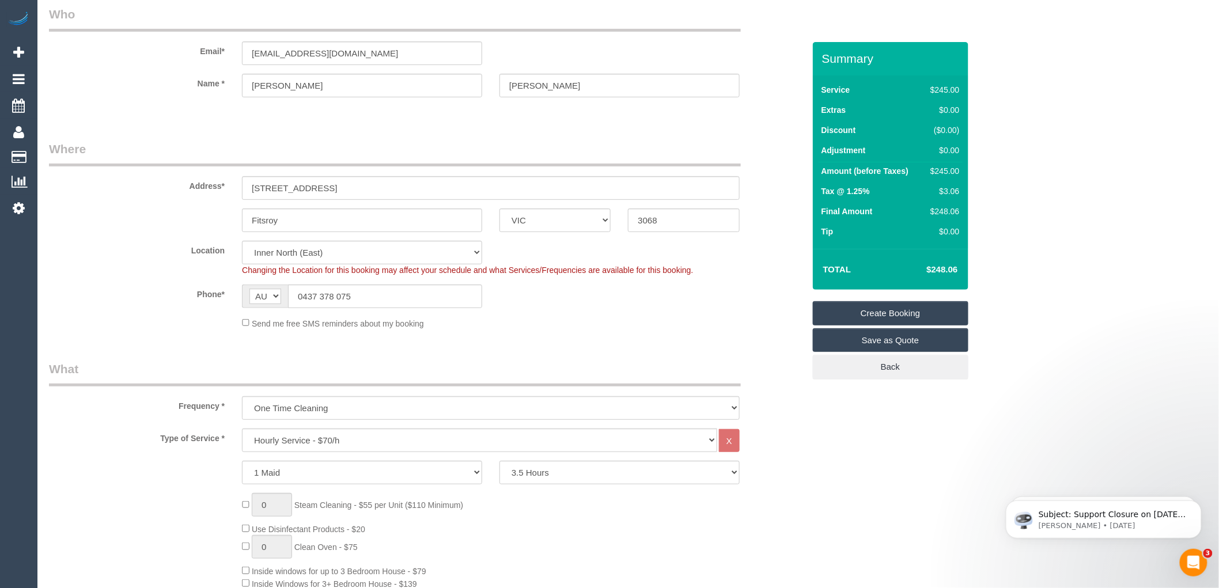
scroll to position [192, 0]
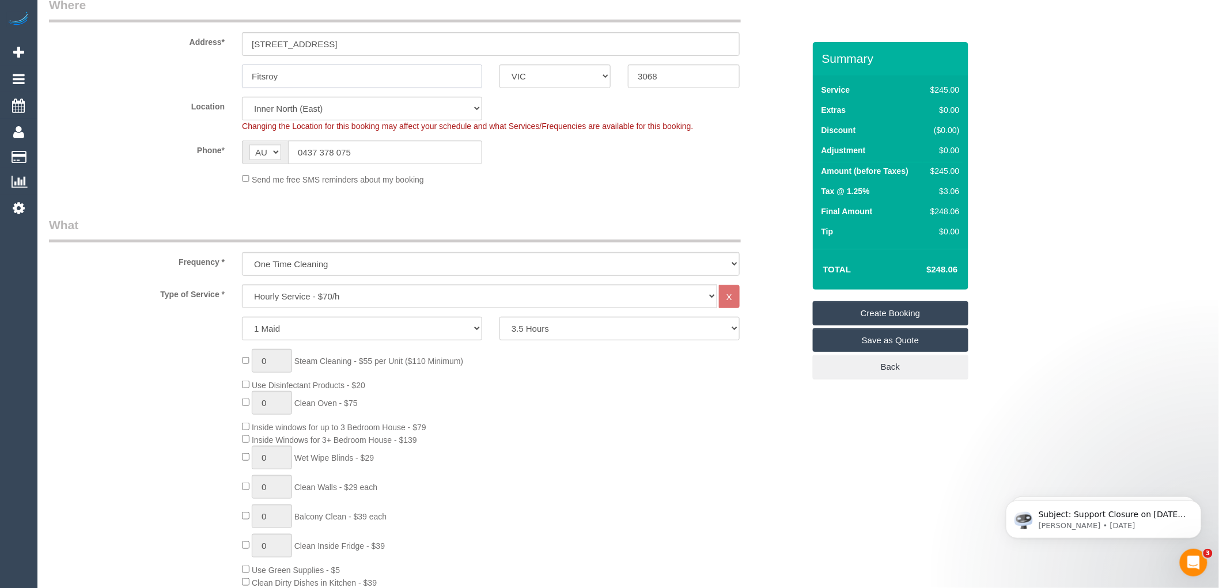
click at [342, 77] on input "Fitsroy" at bounding box center [362, 77] width 240 height 24
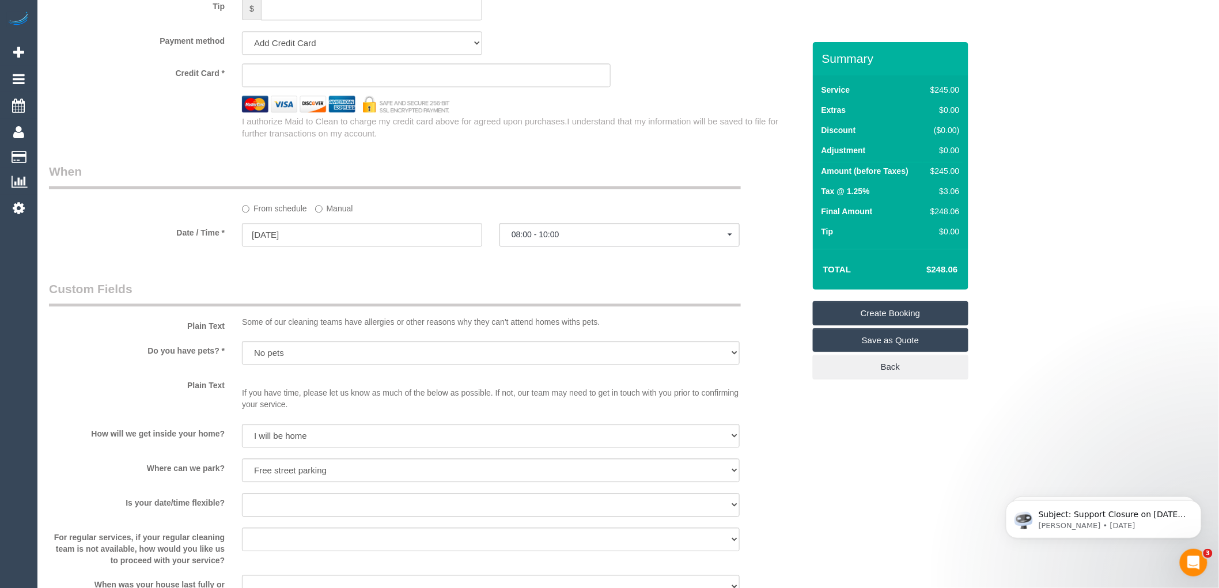
scroll to position [1153, 0]
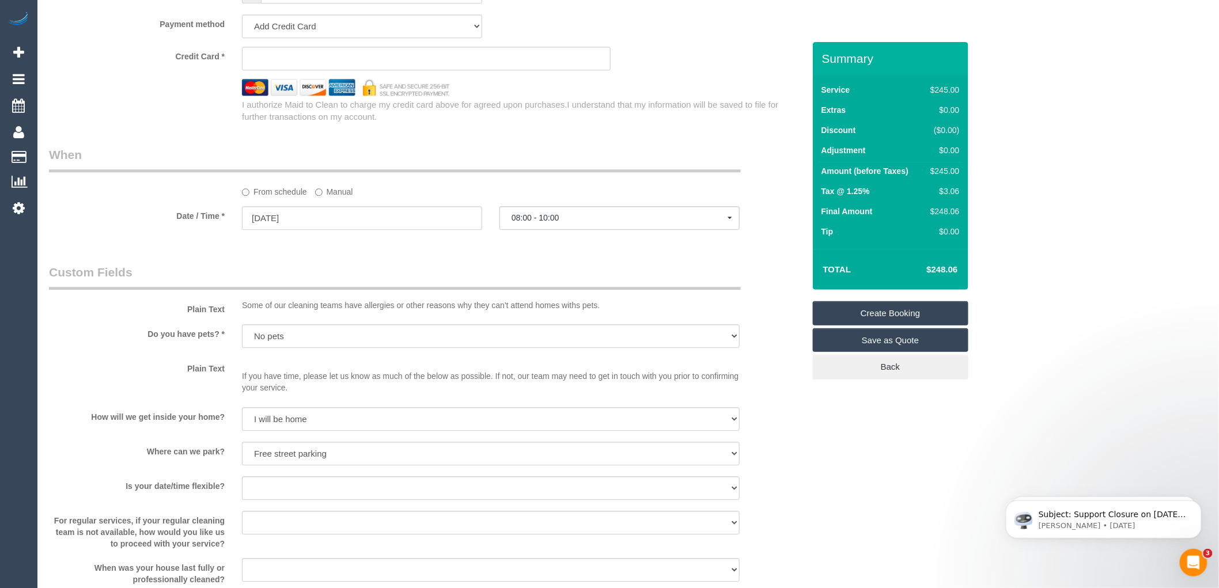
type input "Fitsroy North"
click at [258, 225] on input "04/09/2025" at bounding box center [362, 218] width 240 height 24
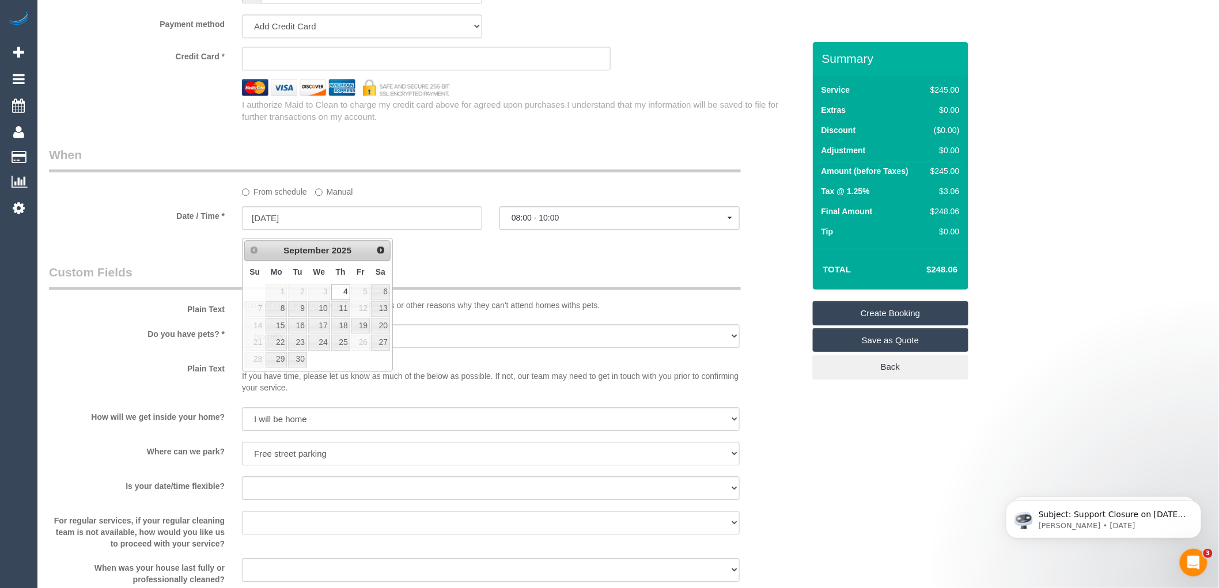
click at [433, 279] on legend "Custom Fields" at bounding box center [395, 277] width 692 height 26
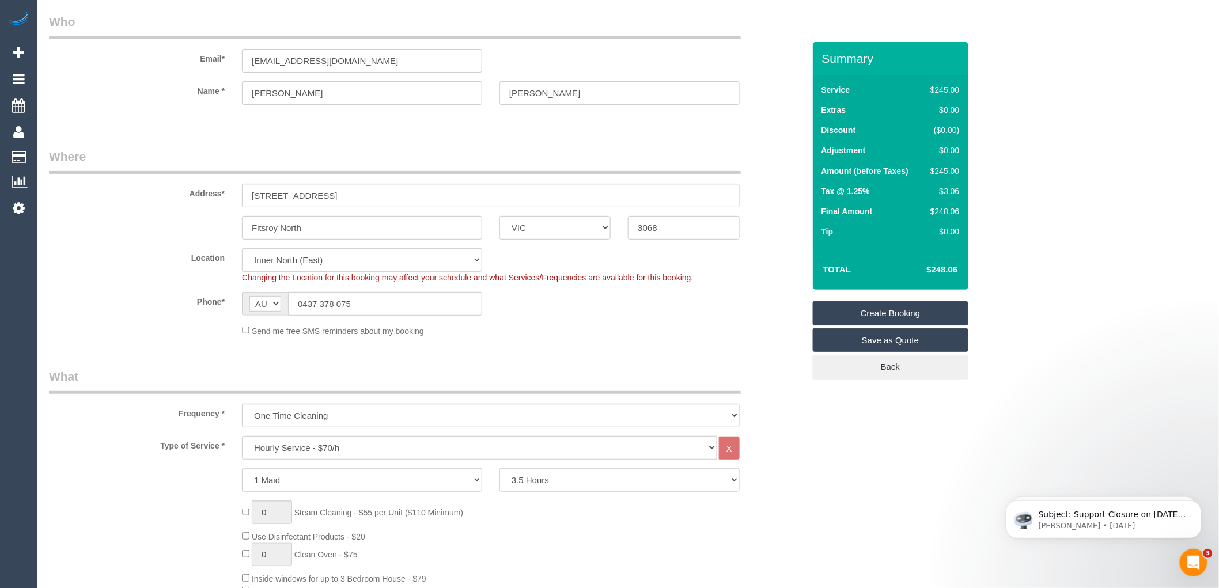
scroll to position [0, 0]
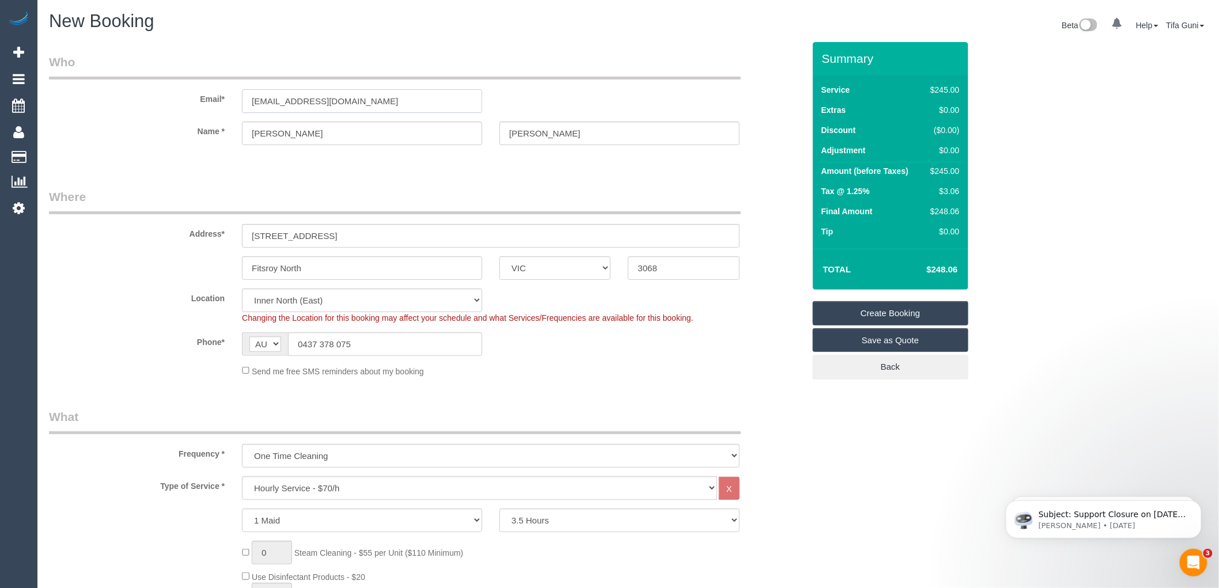
drag, startPoint x: 395, startPoint y: 98, endPoint x: 179, endPoint y: 96, distance: 216.1
click at [179, 96] on div "Email* hermione.beasley12@gmail.com" at bounding box center [426, 83] width 773 height 59
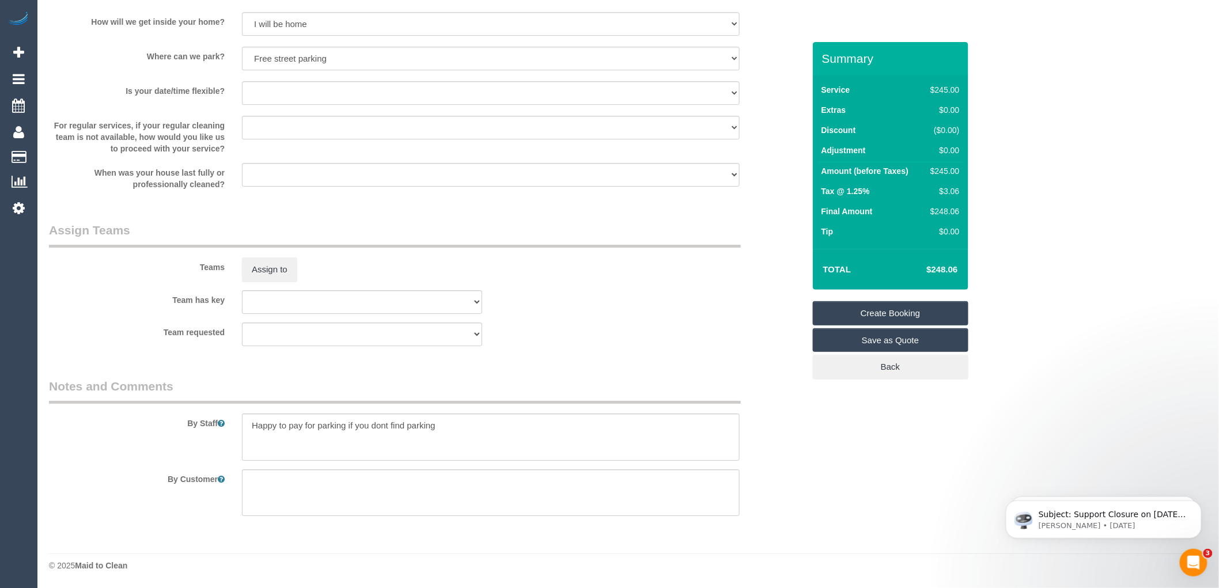
scroll to position [1555, 0]
click at [447, 420] on textarea at bounding box center [491, 437] width 498 height 47
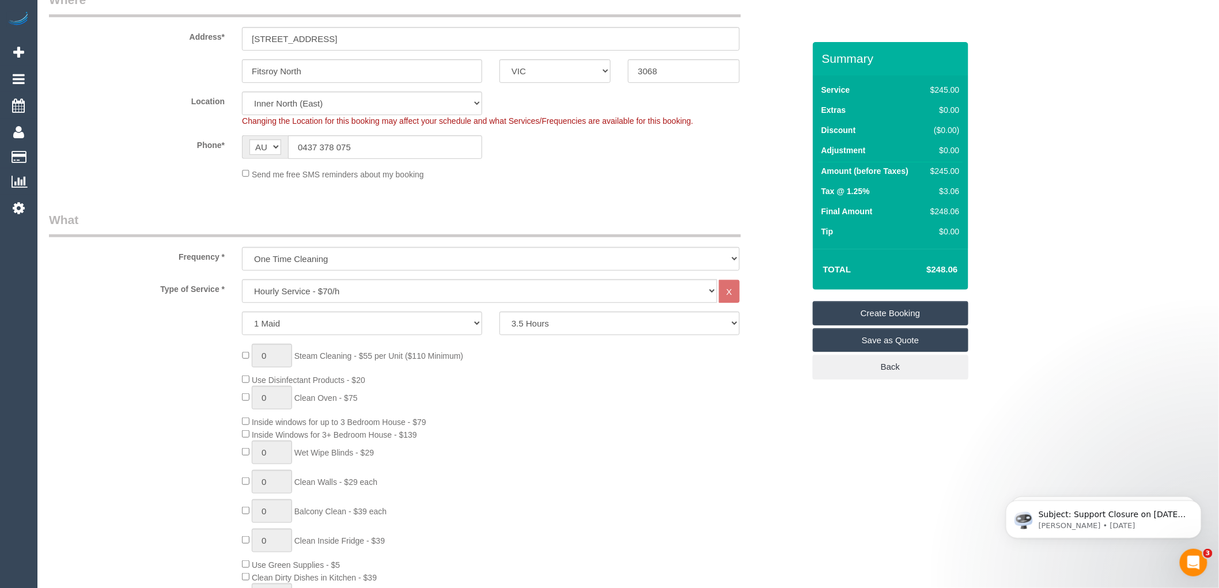
scroll to position [0, 0]
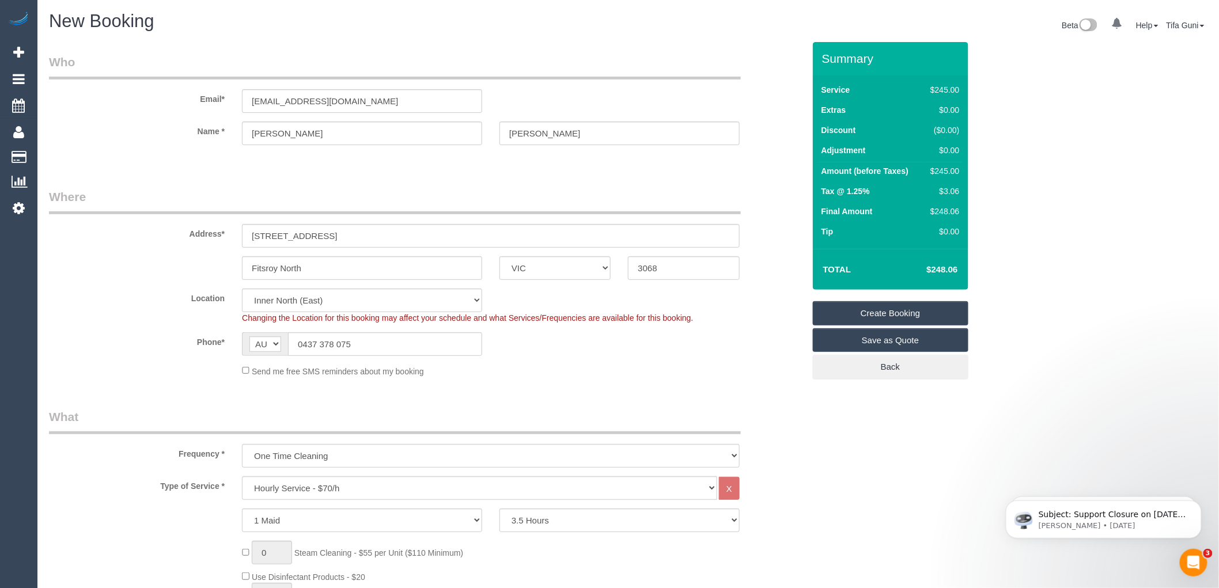
type textarea "Happy to pay for parking if you don't find parking Please give the customer a h…"
drag, startPoint x: 301, startPoint y: 100, endPoint x: 180, endPoint y: 97, distance: 121.6
click at [180, 97] on div "Email* hermione.beasley12@gmail.com" at bounding box center [426, 83] width 773 height 59
click at [893, 311] on link "Create Booking" at bounding box center [891, 313] width 156 height 24
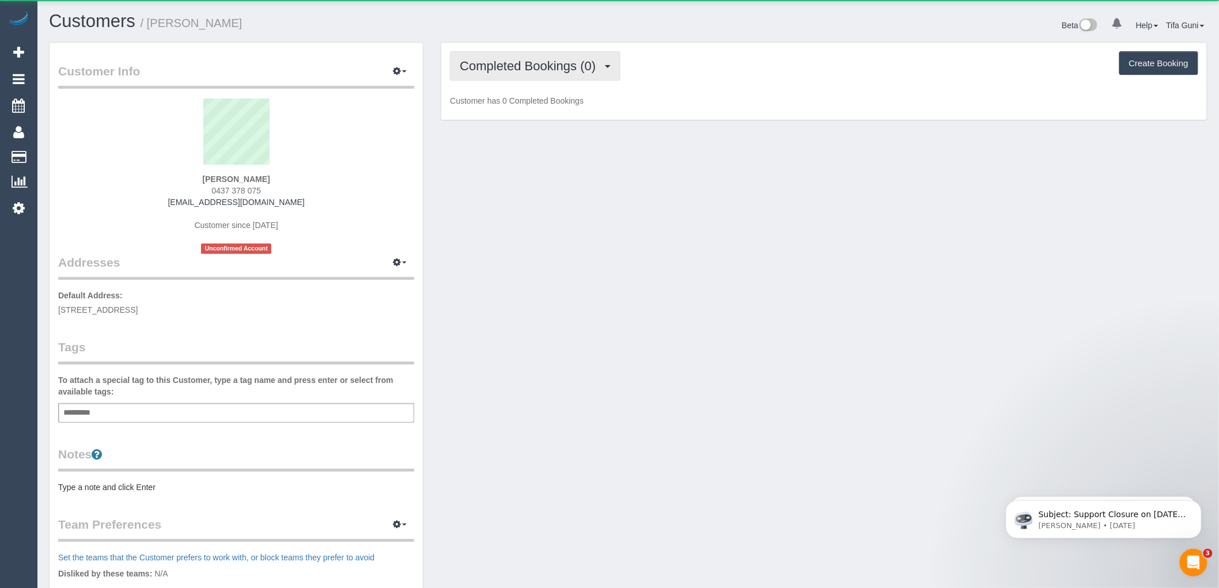
click at [557, 65] on span "Completed Bookings (0)" at bounding box center [531, 66] width 142 height 14
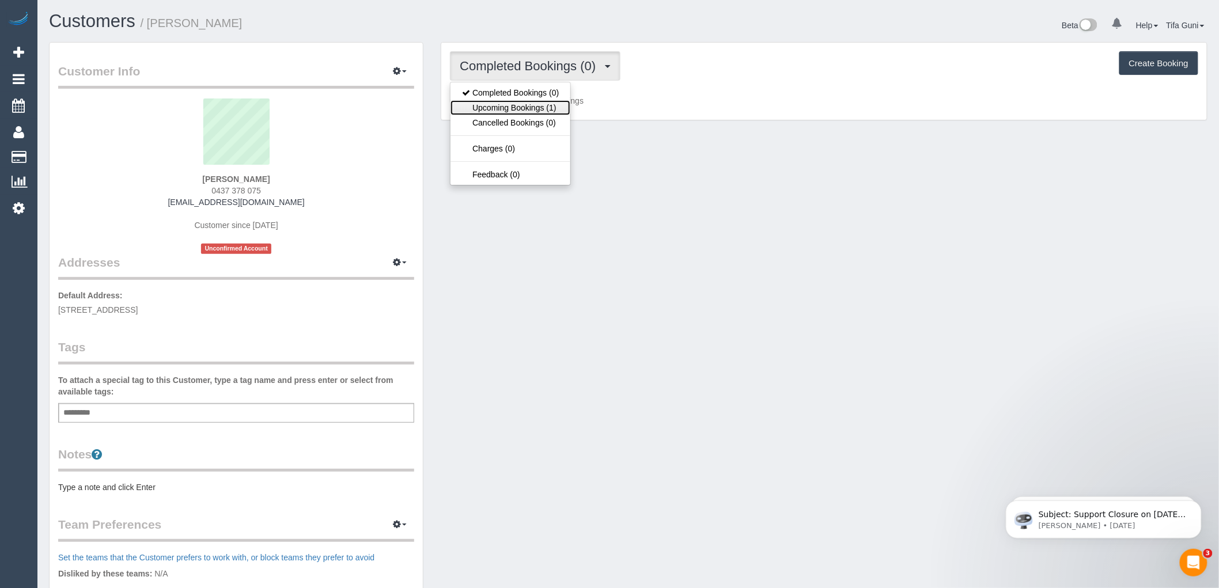
click at [549, 106] on link "Upcoming Bookings (1)" at bounding box center [511, 107] width 120 height 15
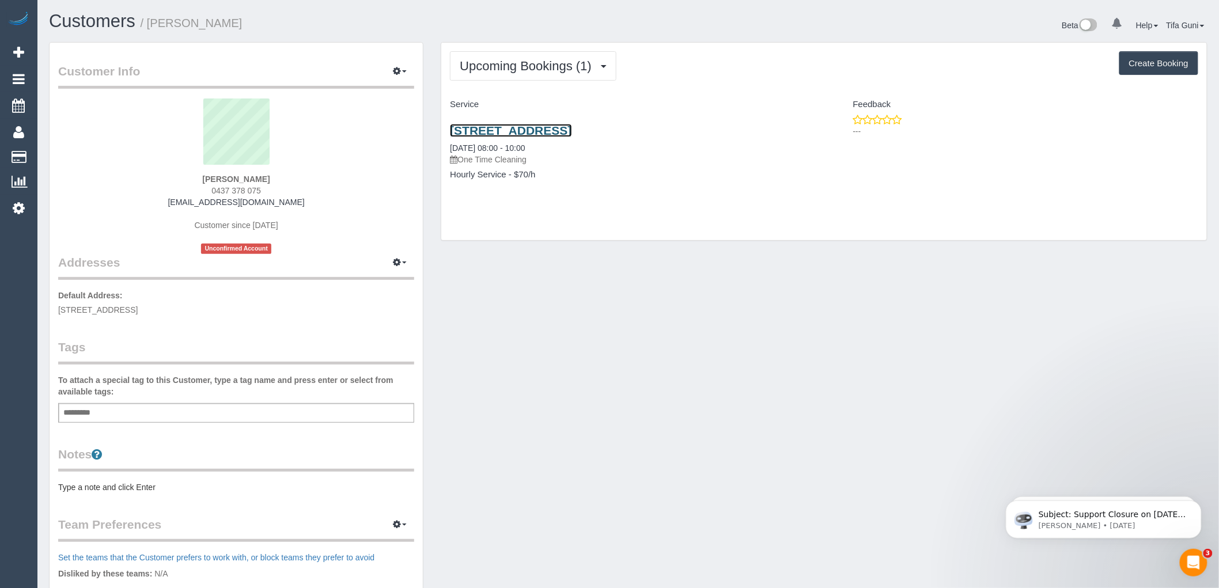
click at [572, 127] on link "1 Newry Street, Fitsroy North, VIC 3068" at bounding box center [511, 130] width 122 height 13
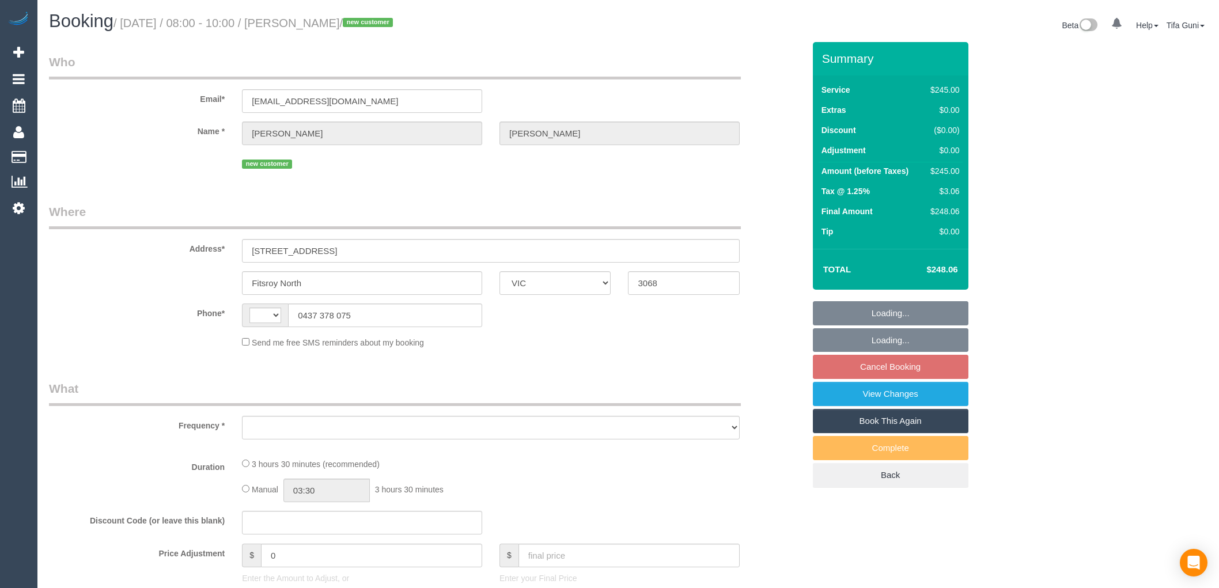
select select "VIC"
select select "object:284"
select select "string:stripe-pm_1S2l3S2GScqysDRV1wfZEjBT"
select select "number:28"
select select "number:14"
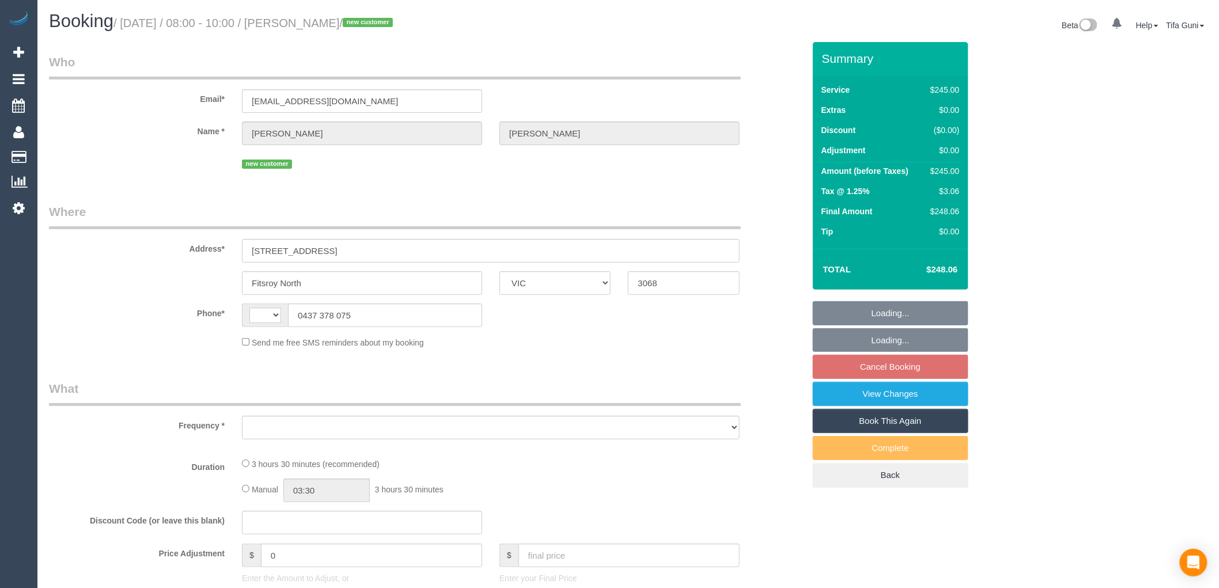
select select "number:19"
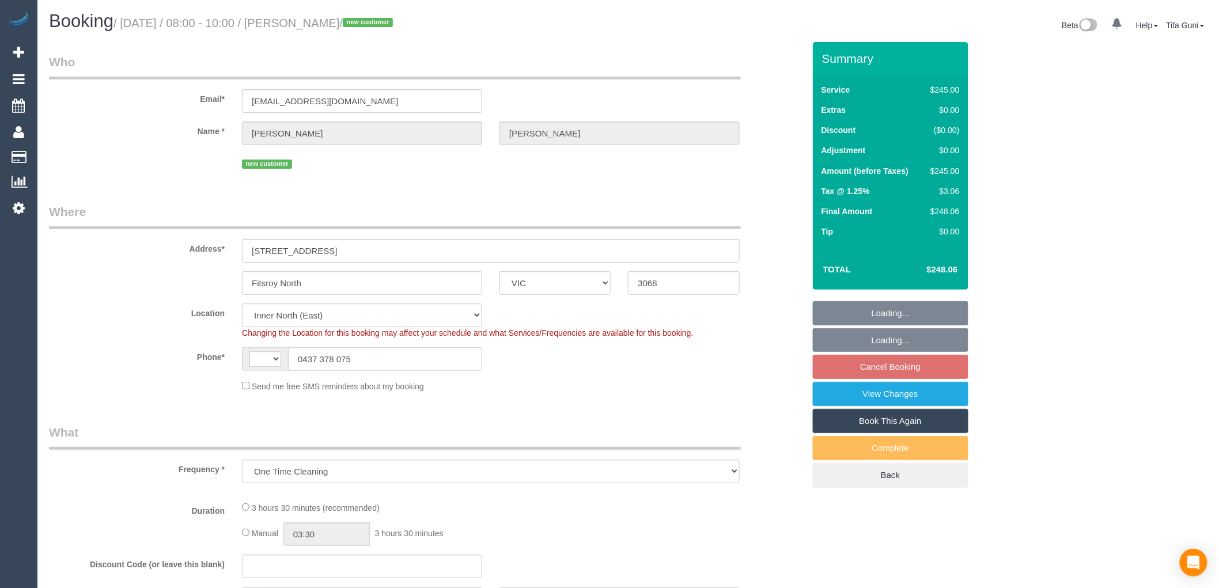
select select "object:684"
select select "string:AU"
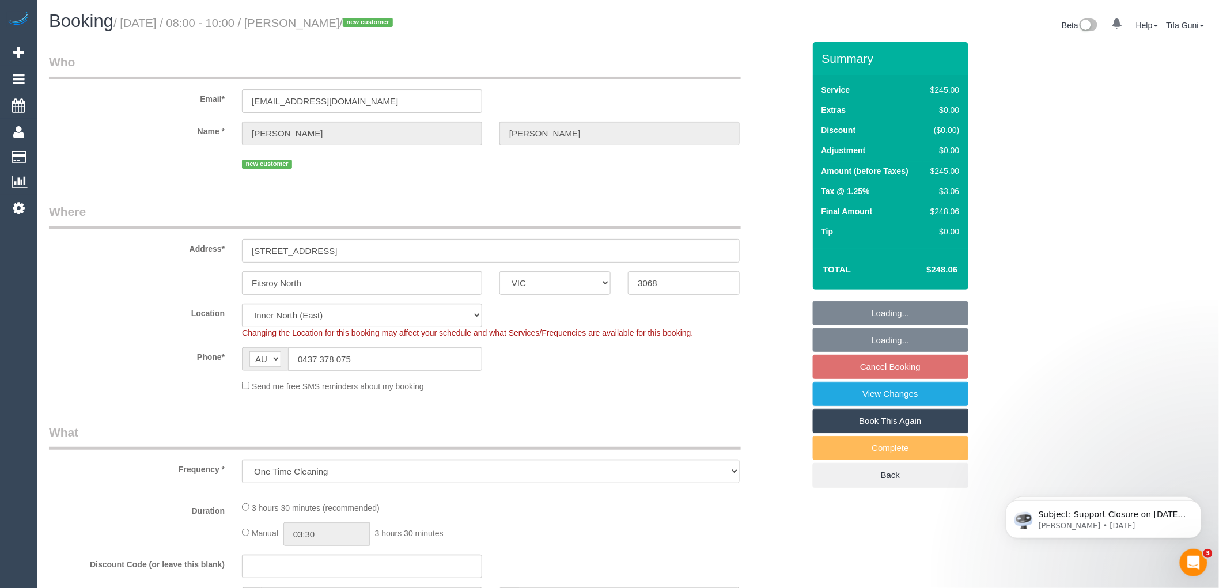
select select "210"
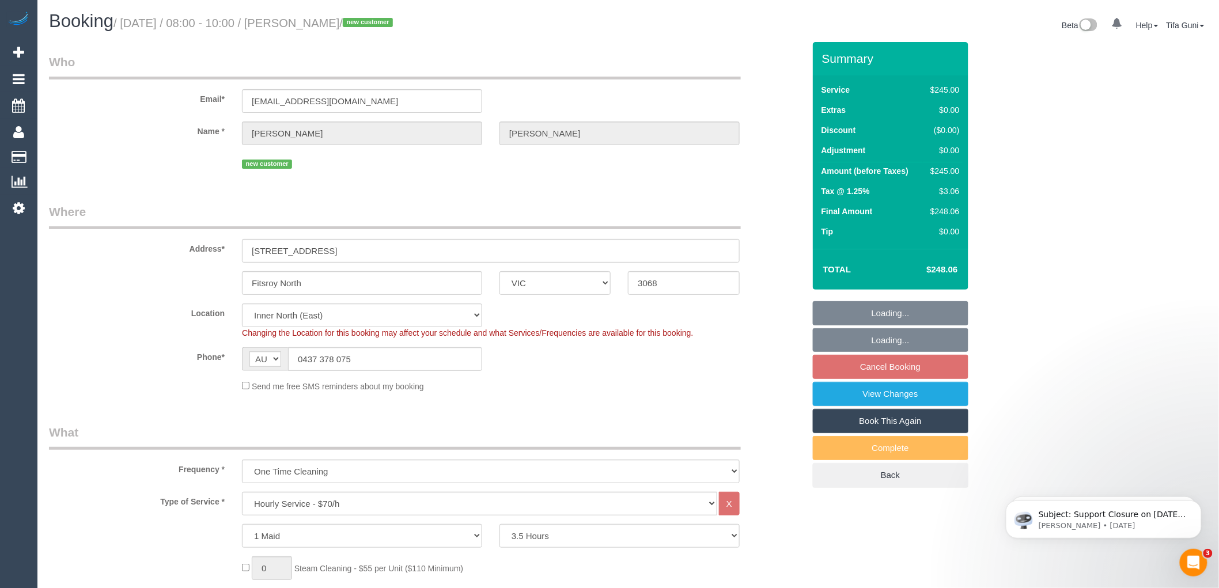
select select "spot1"
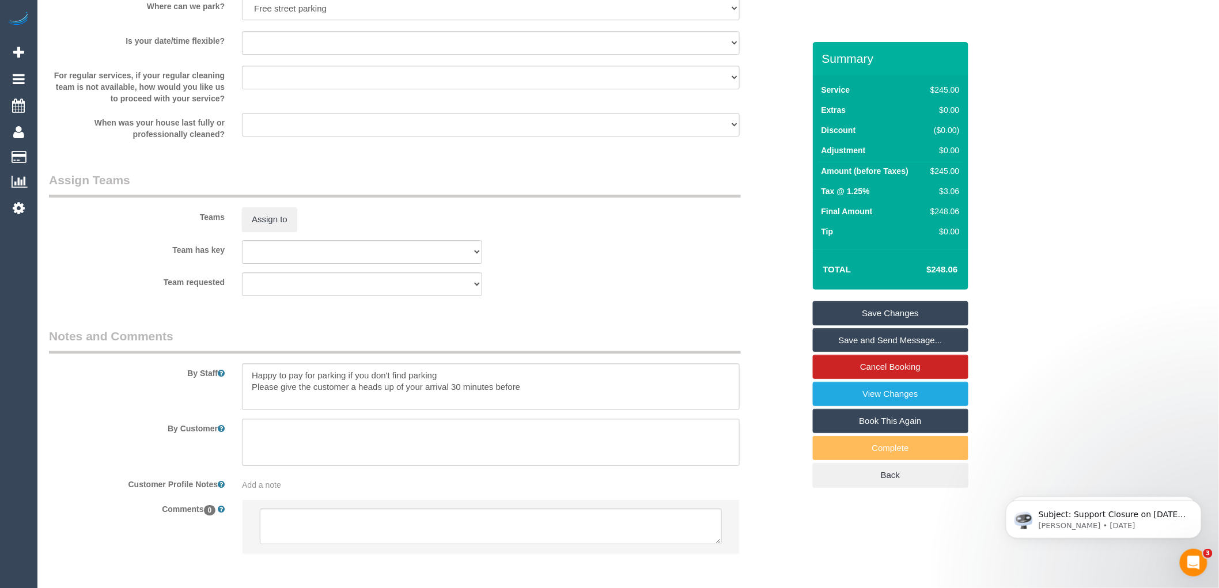
scroll to position [1595, 0]
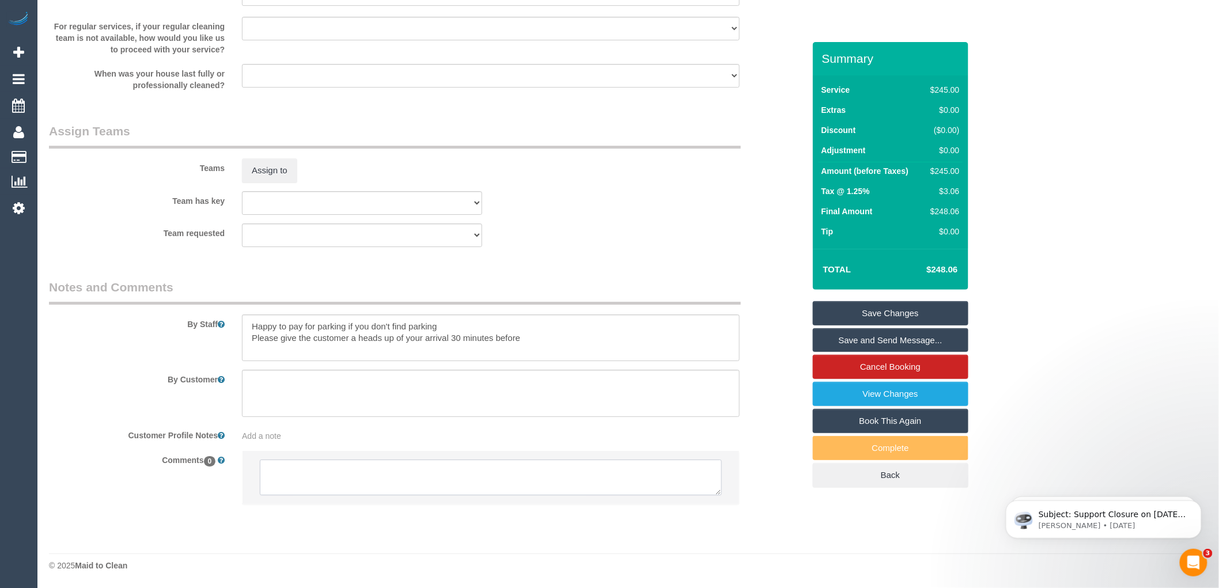
click at [399, 470] on textarea at bounding box center [491, 478] width 462 height 36
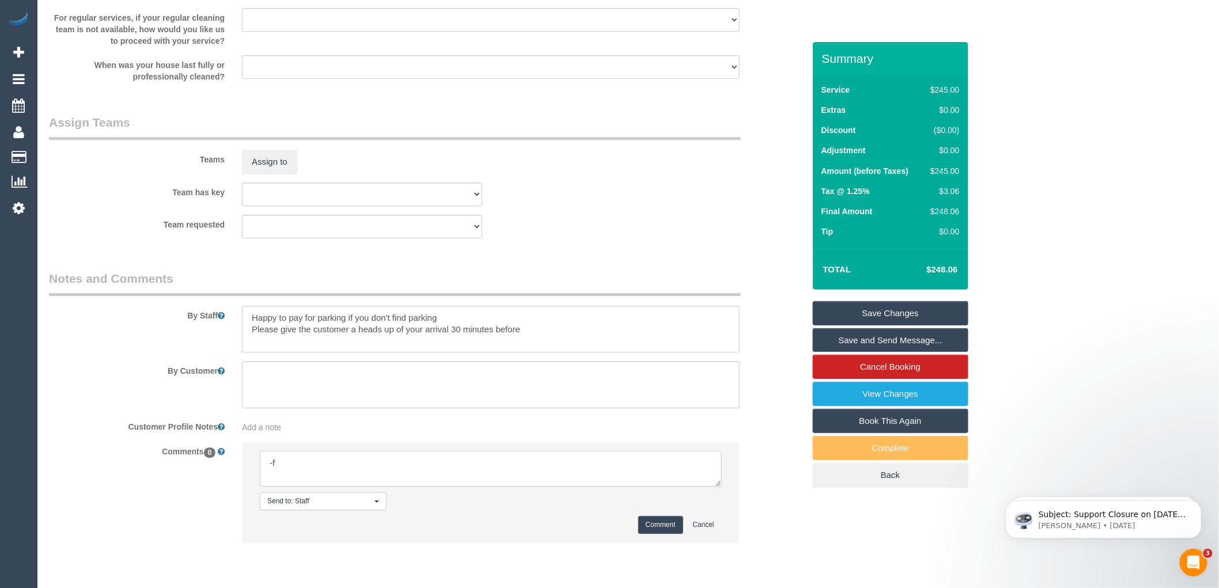
type textarea "-"
paste textarea "Flexibility dates: Flexibility times: Notes: knows we need to review Contact vi…"
click at [349, 470] on textarea at bounding box center [491, 469] width 462 height 36
click at [341, 482] on textarea at bounding box center [491, 469] width 462 height 36
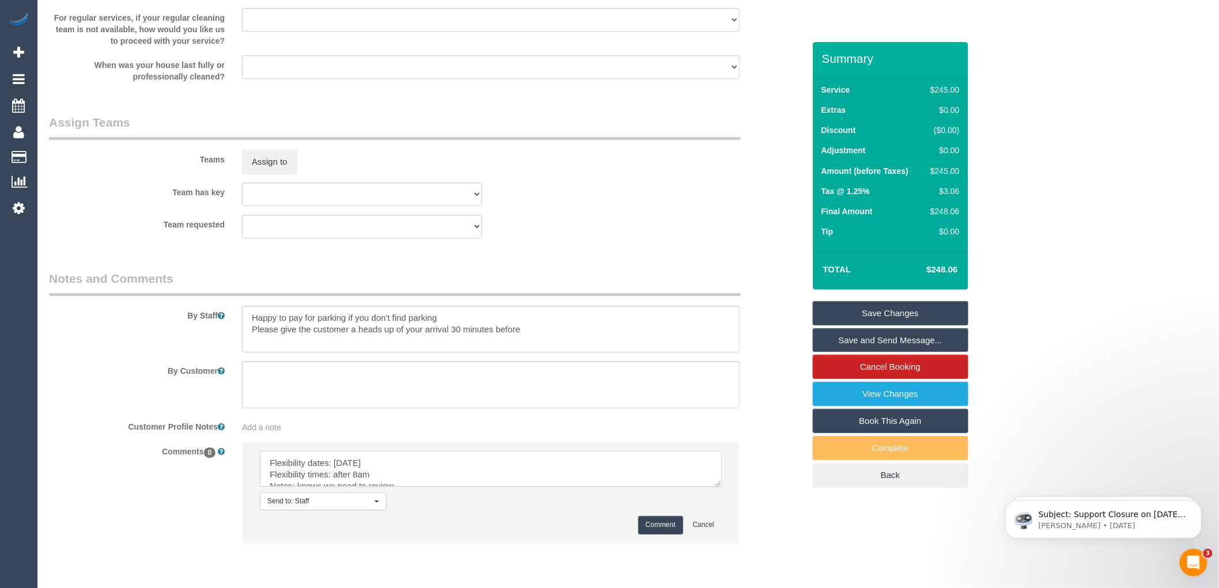
click at [722, 487] on textarea at bounding box center [491, 469] width 462 height 36
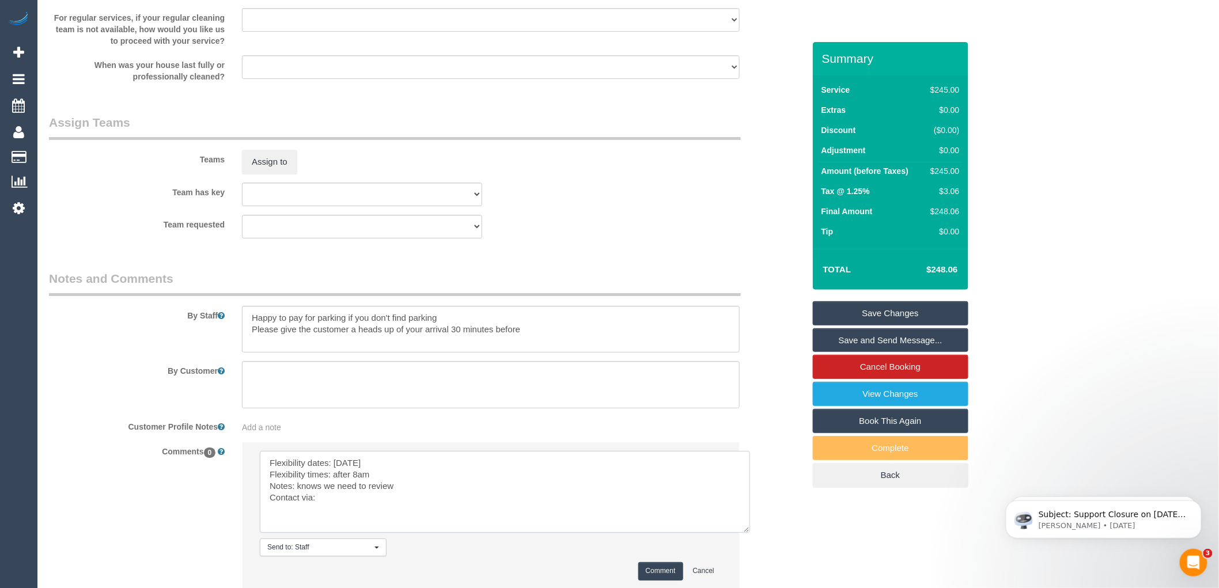
drag, startPoint x: 715, startPoint y: 490, endPoint x: 719, endPoint y: 534, distance: 44.0
click at [747, 533] on textarea at bounding box center [505, 492] width 490 height 82
click at [326, 512] on textarea at bounding box center [507, 496] width 494 height 90
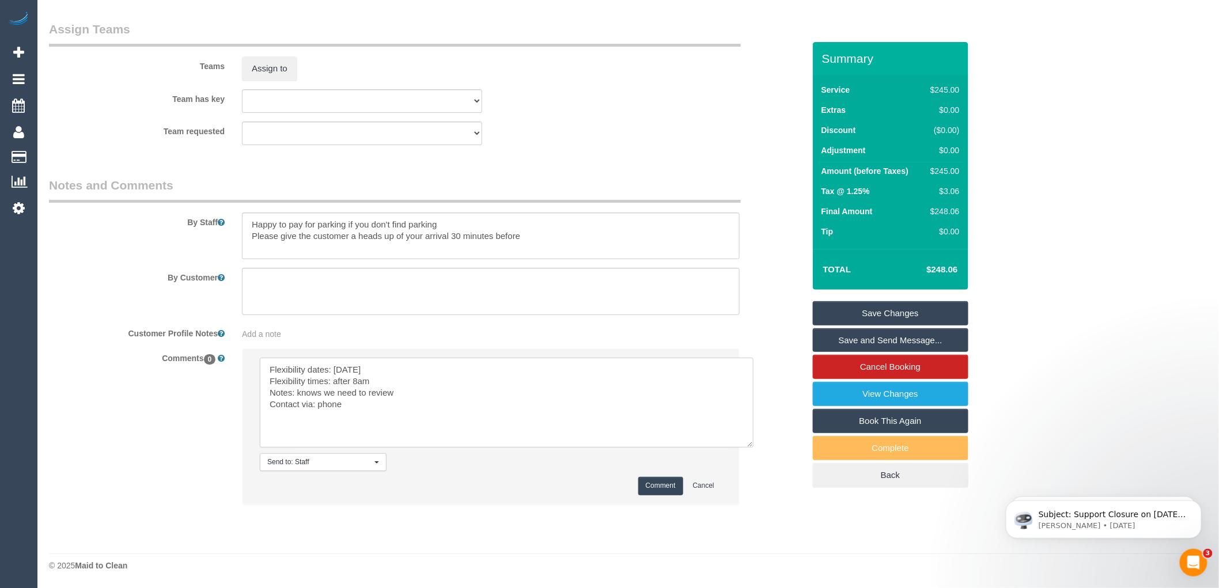
scroll to position [1696, 0]
type textarea "Flexibility dates: Thursday Flexibility times: after 8am Notes: knows we need t…"
click at [652, 486] on button "Comment" at bounding box center [661, 486] width 45 height 18
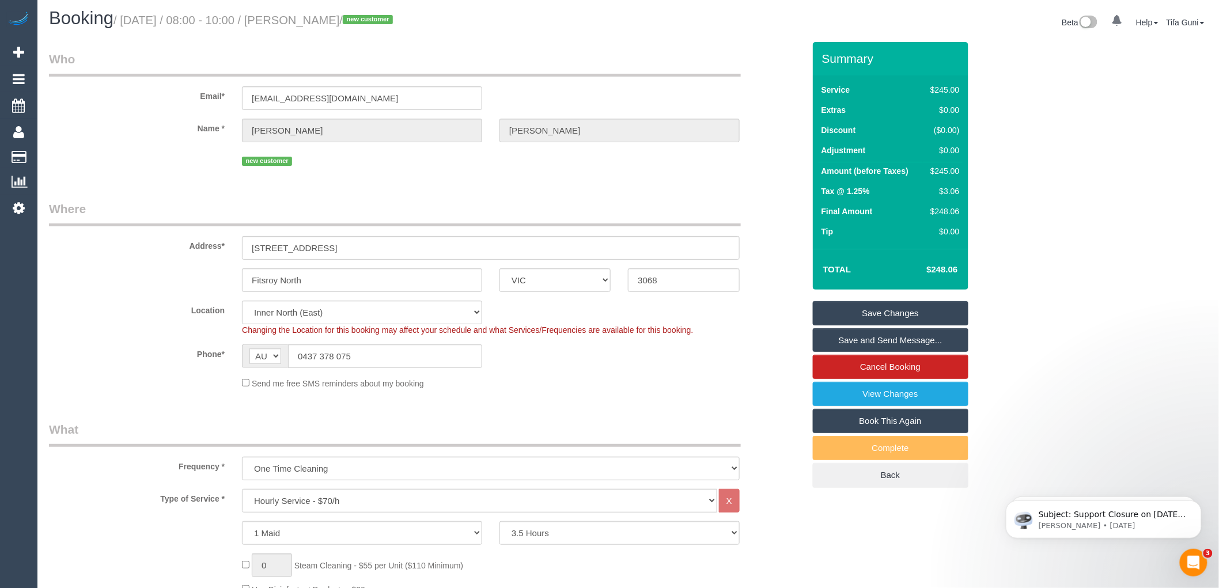
scroll to position [0, 0]
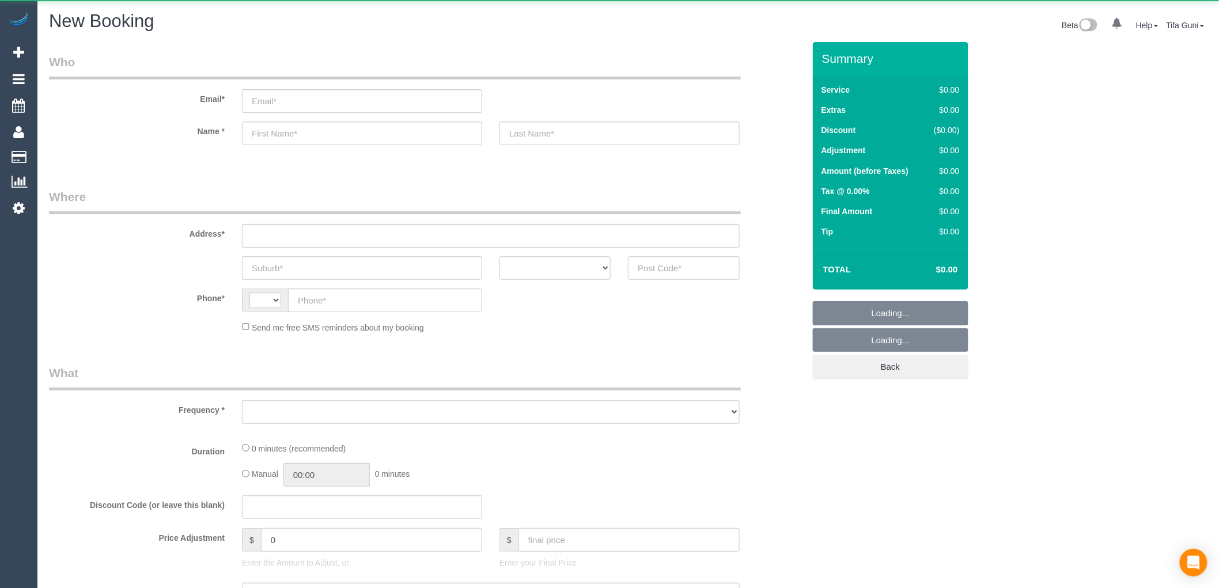
select select "string:AU"
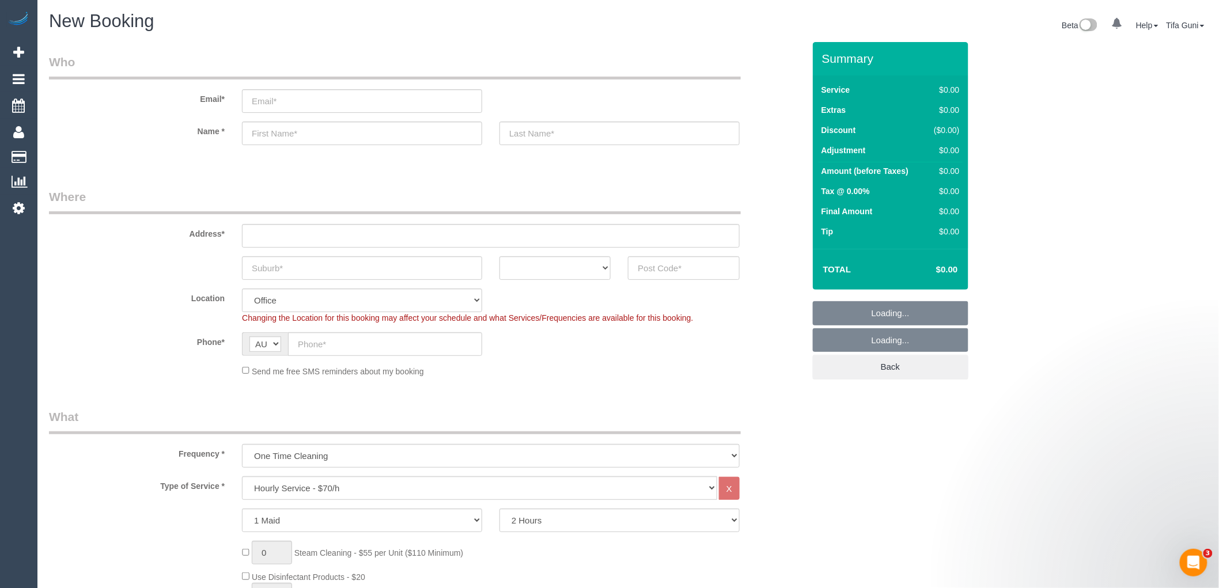
select select "object:2064"
click at [597, 266] on select "ACT [GEOGRAPHIC_DATA] NT [GEOGRAPHIC_DATA] SA TAS [GEOGRAPHIC_DATA] [GEOGRAPHIC…" at bounding box center [555, 268] width 111 height 24
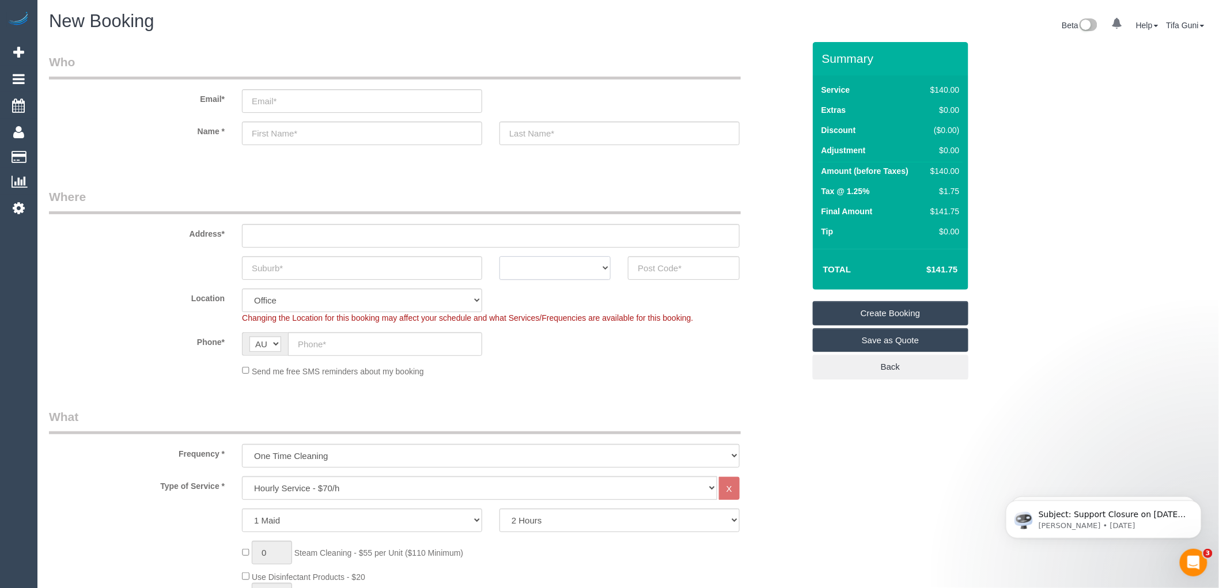
select select "VIC"
click at [500, 256] on select "ACT [GEOGRAPHIC_DATA] NT [GEOGRAPHIC_DATA] SA TAS [GEOGRAPHIC_DATA] [GEOGRAPHIC…" at bounding box center [555, 268] width 111 height 24
